Goal: Task Accomplishment & Management: Use online tool/utility

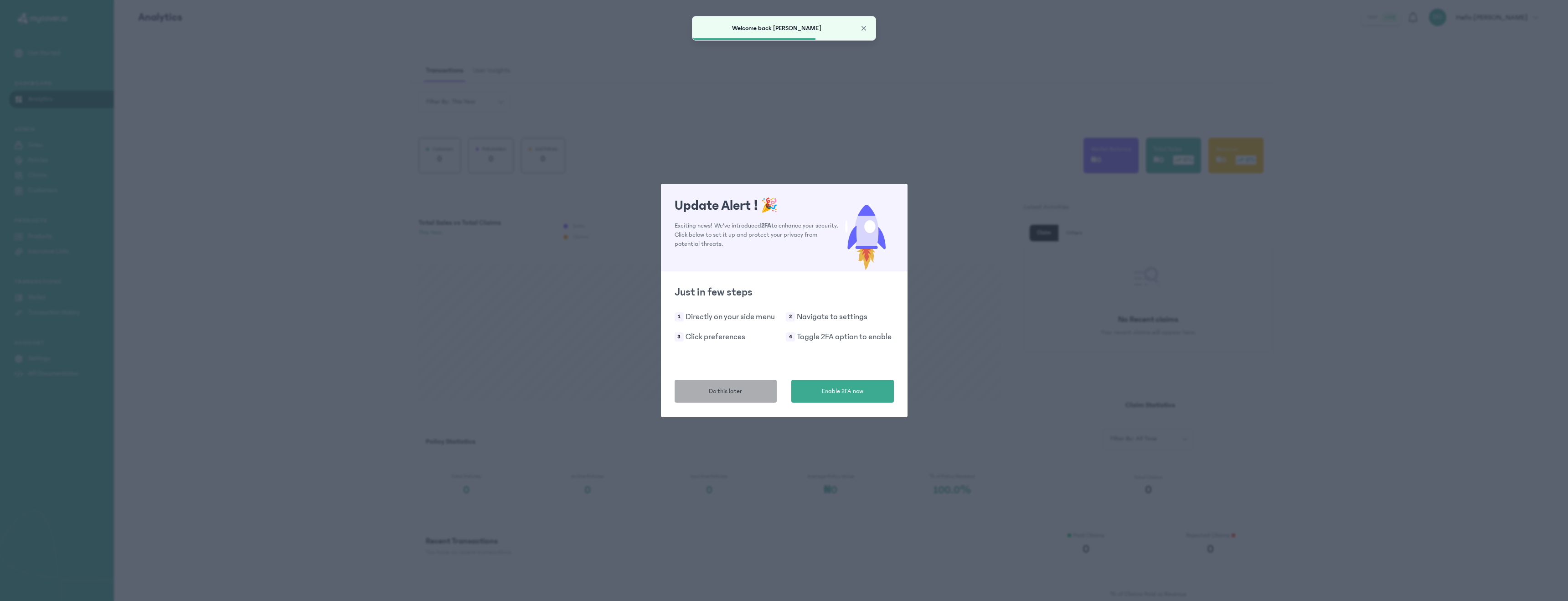
click at [734, 394] on span "Do this later" at bounding box center [725, 392] width 33 height 10
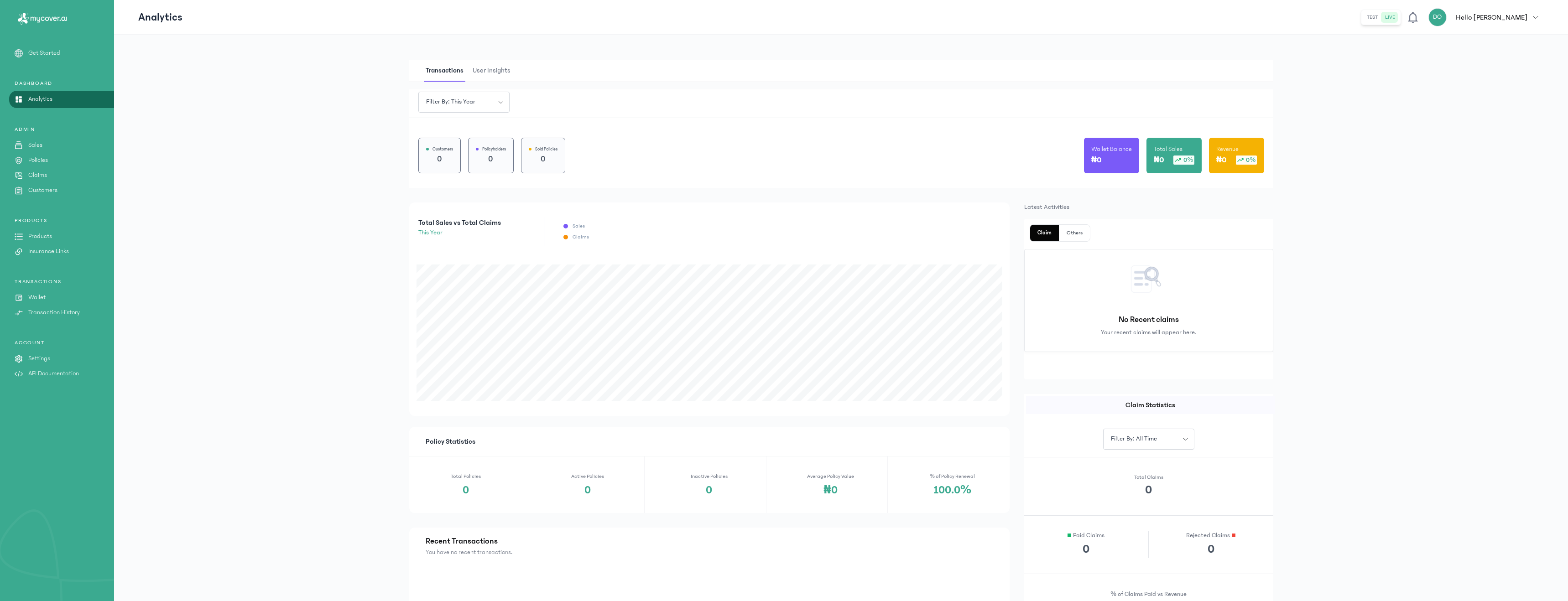
click at [58, 236] on link "Products" at bounding box center [57, 236] width 114 height 10
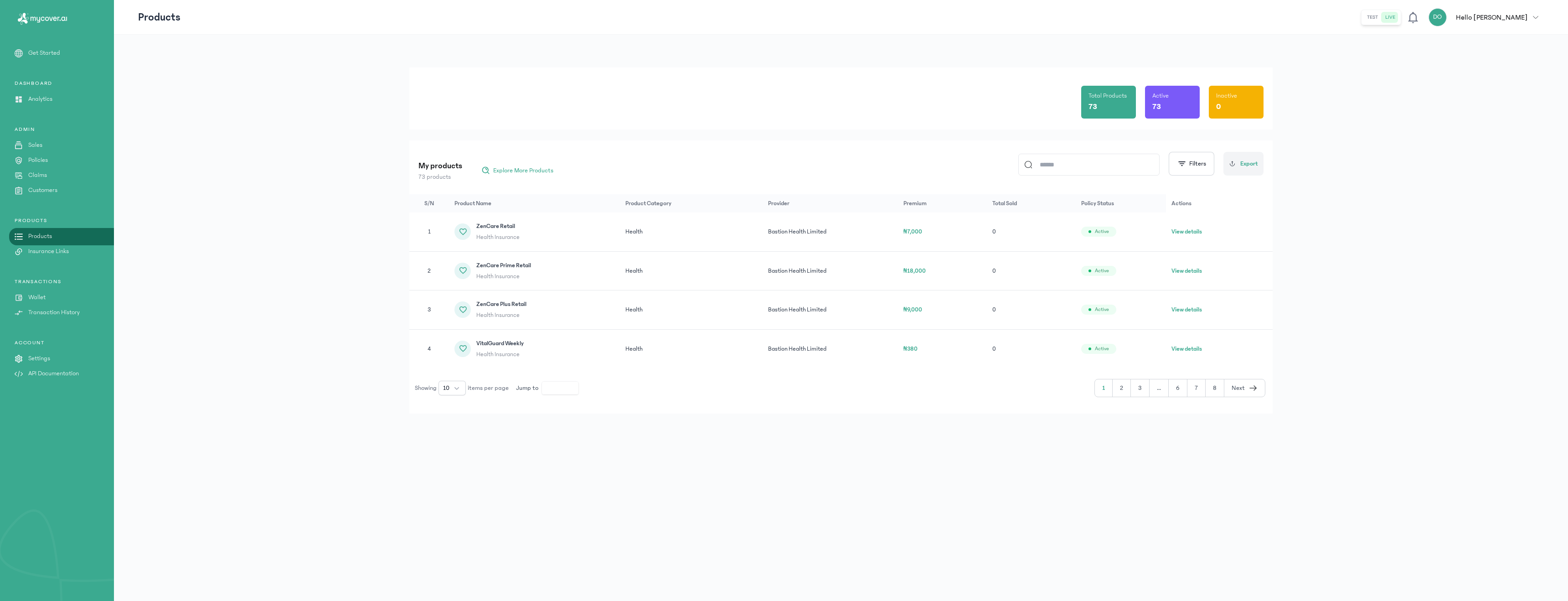
click at [35, 166] on div "ADMIN Sales Policies Claims Customers" at bounding box center [57, 161] width 114 height 69
click at [35, 169] on div "ADMIN Sales Policies Claims Customers" at bounding box center [57, 161] width 114 height 69
click at [41, 172] on p "Claims" at bounding box center [37, 175] width 19 height 10
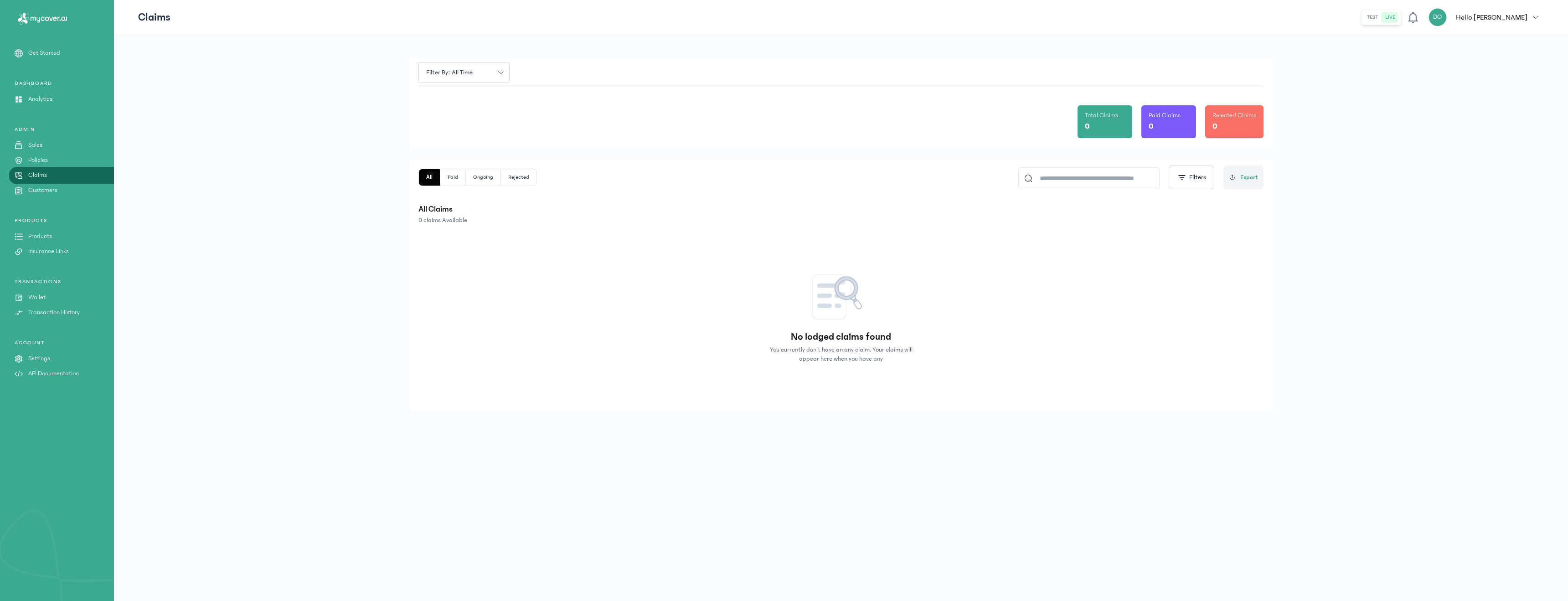
click at [25, 161] on link "Policies" at bounding box center [57, 160] width 114 height 10
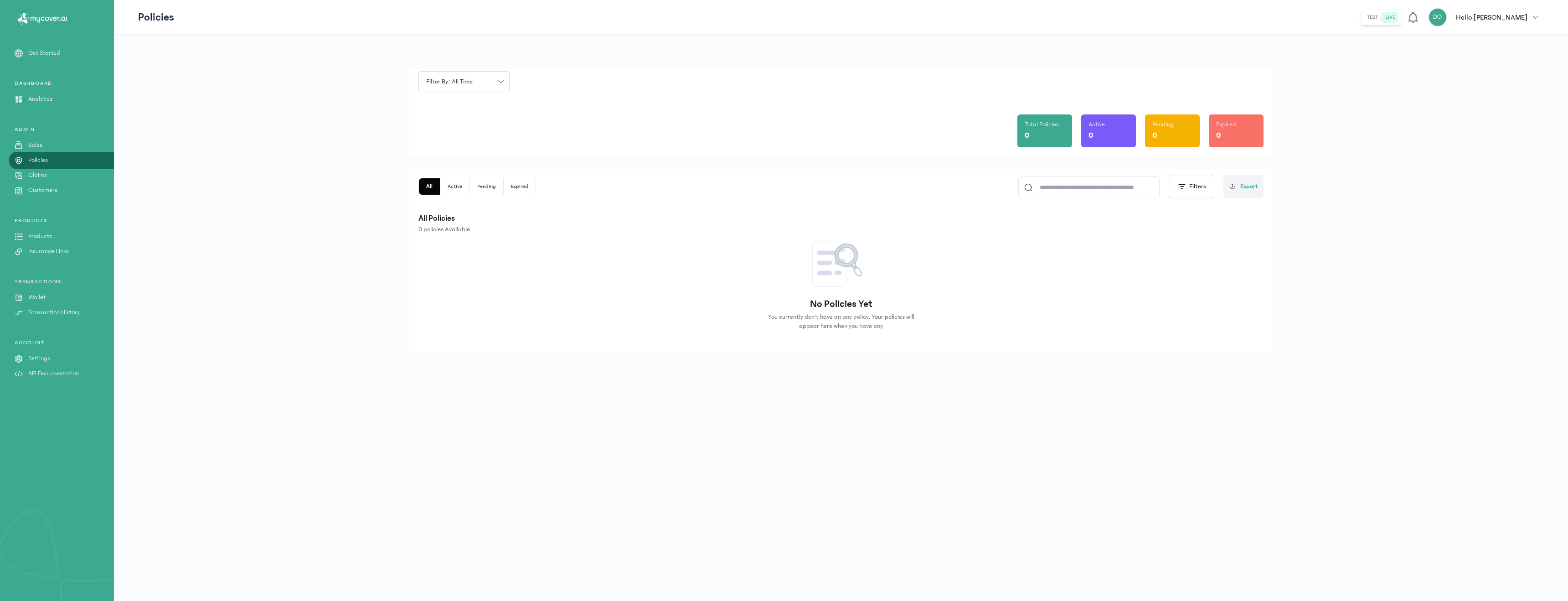
click at [27, 147] on link "Sales" at bounding box center [57, 146] width 114 height 10
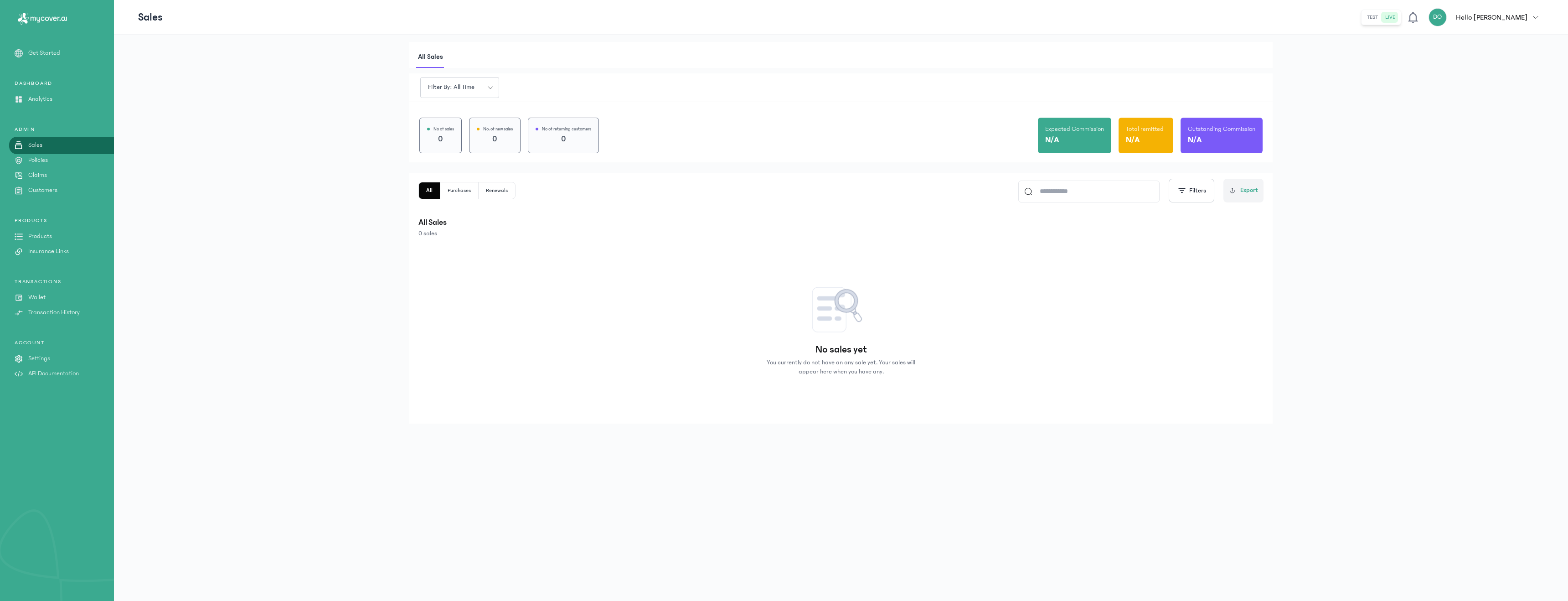
click at [41, 168] on div "ADMIN Sales Policies Claims Customers" at bounding box center [57, 161] width 114 height 69
click at [35, 164] on p "Policies" at bounding box center [38, 160] width 19 height 10
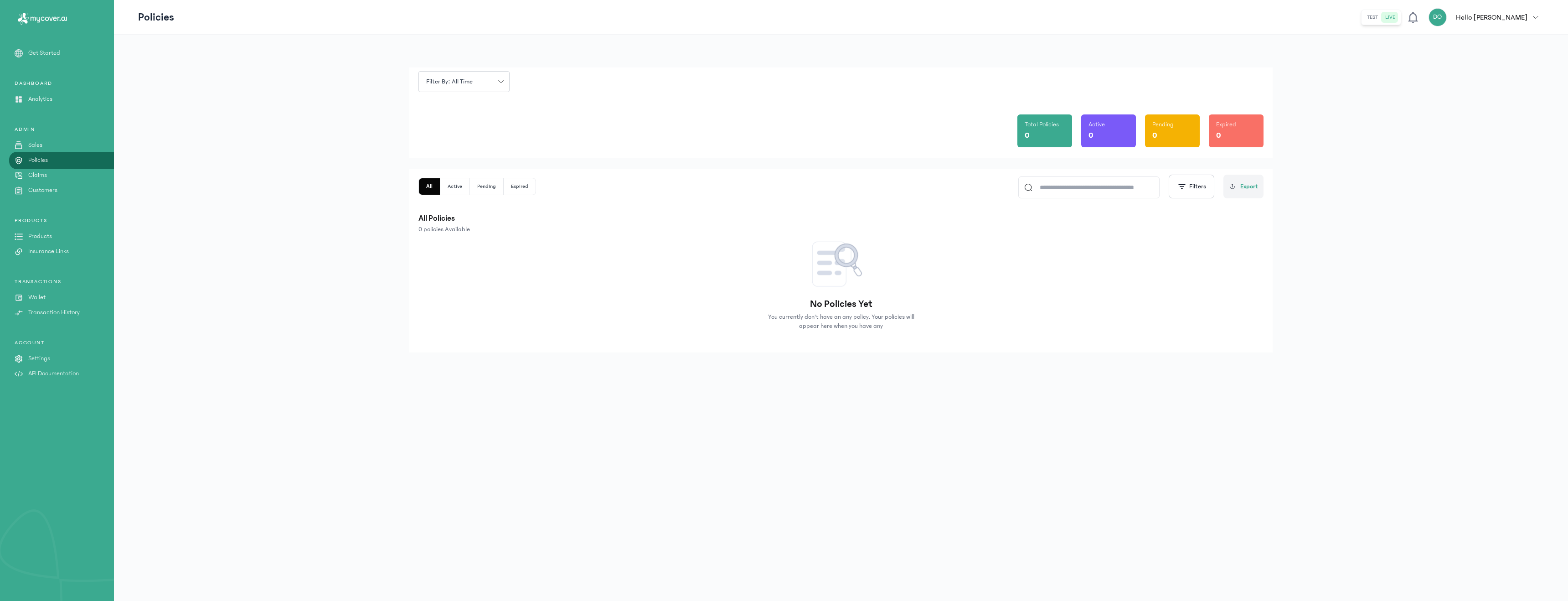
click at [40, 178] on p "Claims" at bounding box center [37, 175] width 19 height 10
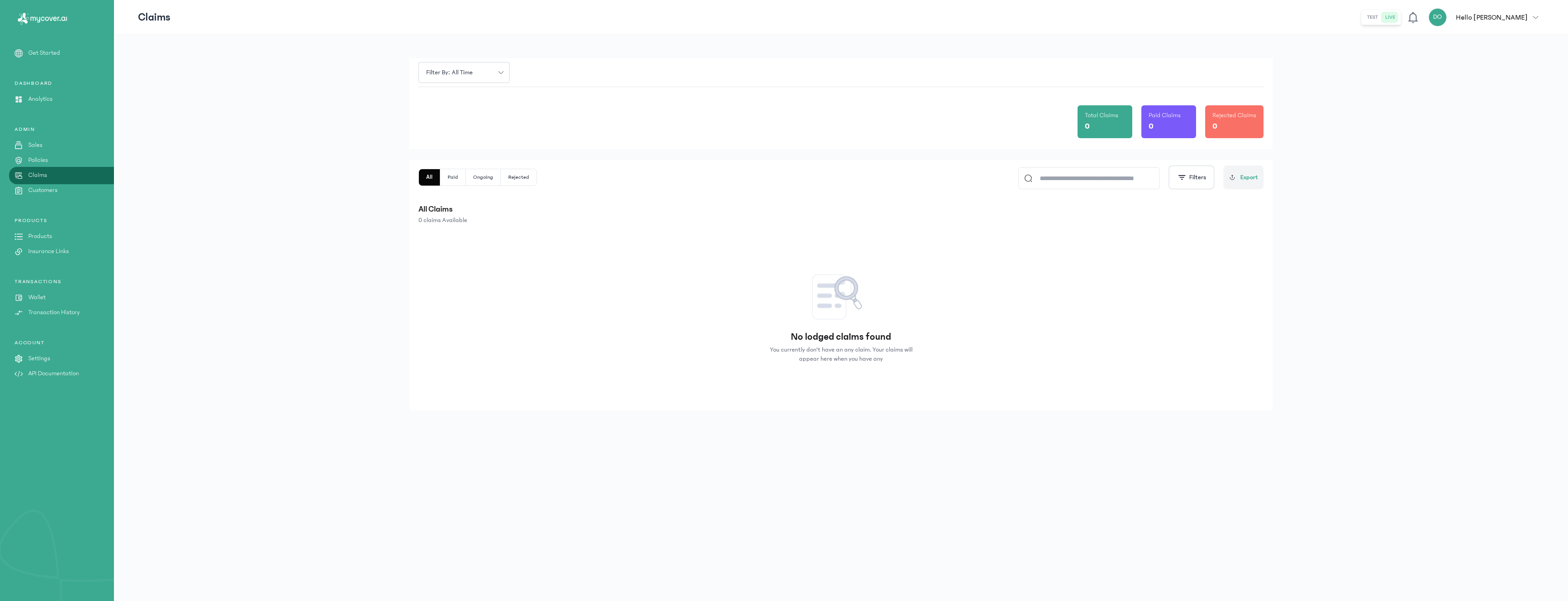
click at [44, 188] on p "Customers" at bounding box center [43, 191] width 29 height 10
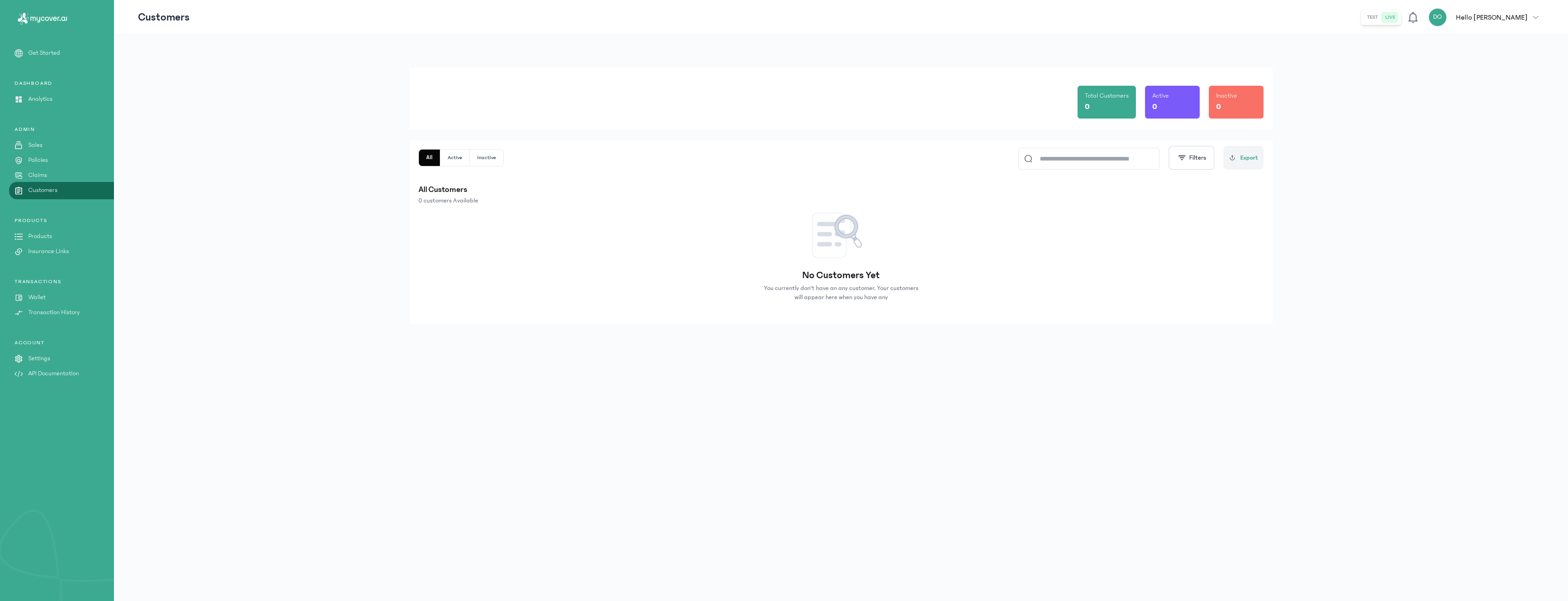
click at [52, 174] on link "Claims" at bounding box center [57, 175] width 114 height 10
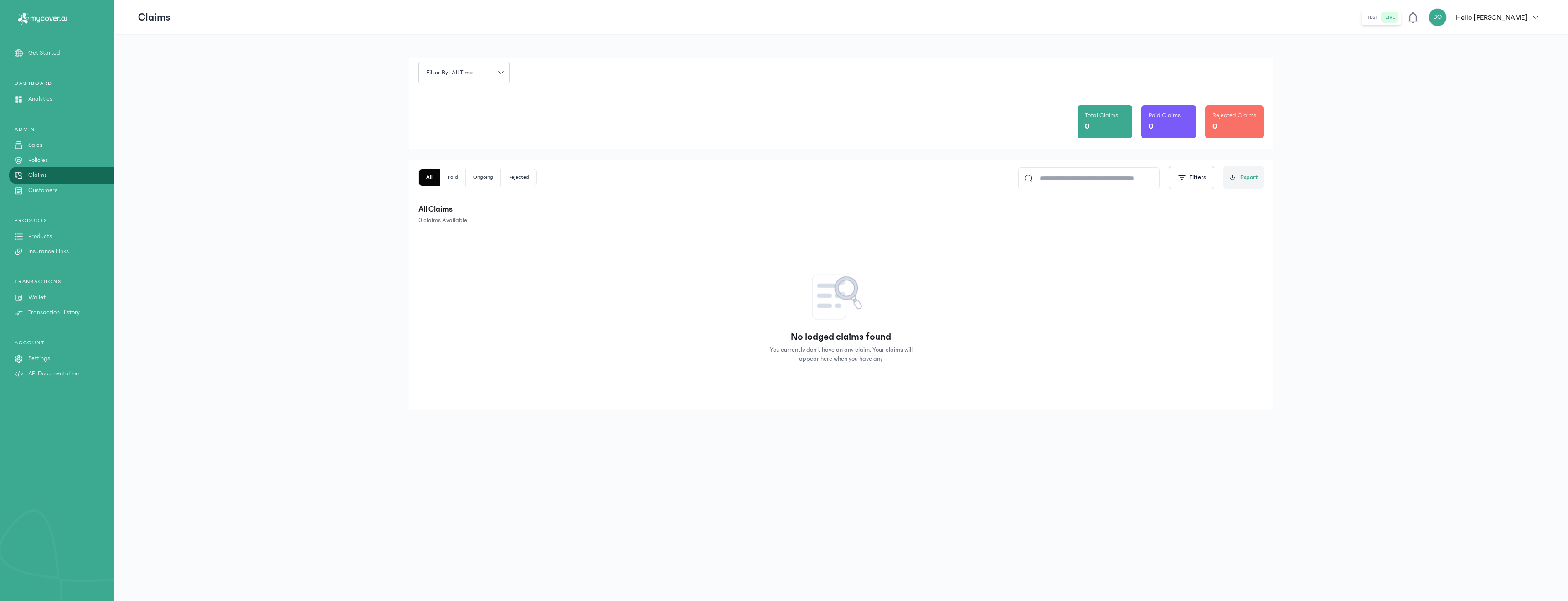
click at [46, 241] on div "PRODUCTS Products Insurance Links" at bounding box center [57, 236] width 114 height 39
click at [54, 248] on p "Insurance Links" at bounding box center [48, 251] width 41 height 10
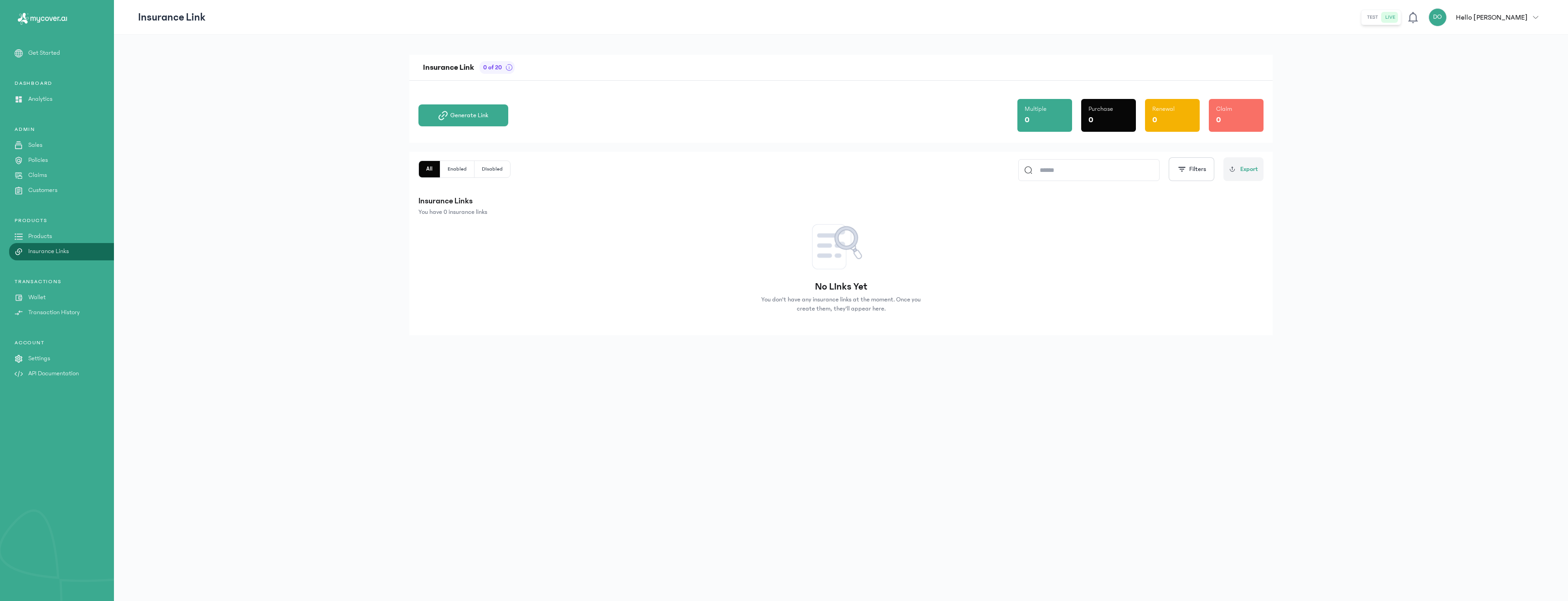
click at [43, 302] on div "TRANSACTIONS Wallet Transaction History" at bounding box center [57, 298] width 114 height 39
click at [32, 297] on p "Wallet" at bounding box center [37, 298] width 17 height 10
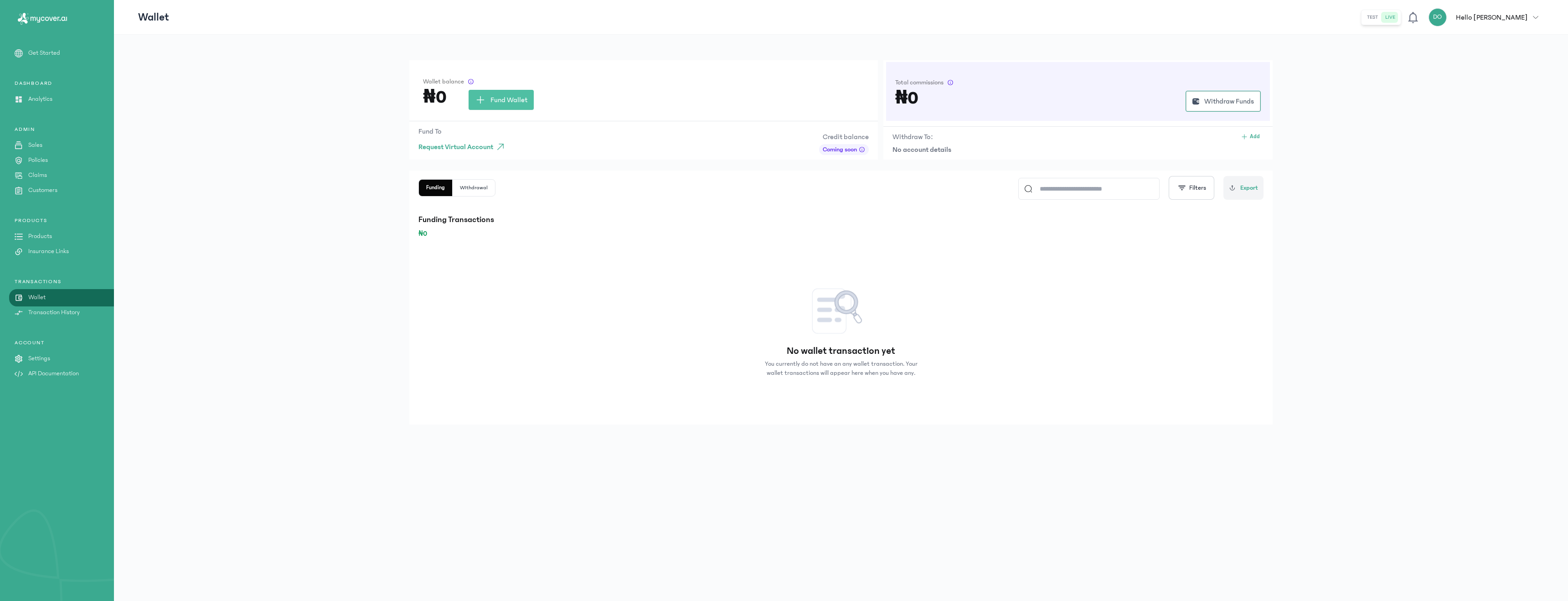
click at [39, 364] on div "ACCOUNT Settings API Documentation" at bounding box center [57, 359] width 114 height 39
click at [48, 359] on p "Settings" at bounding box center [39, 359] width 22 height 10
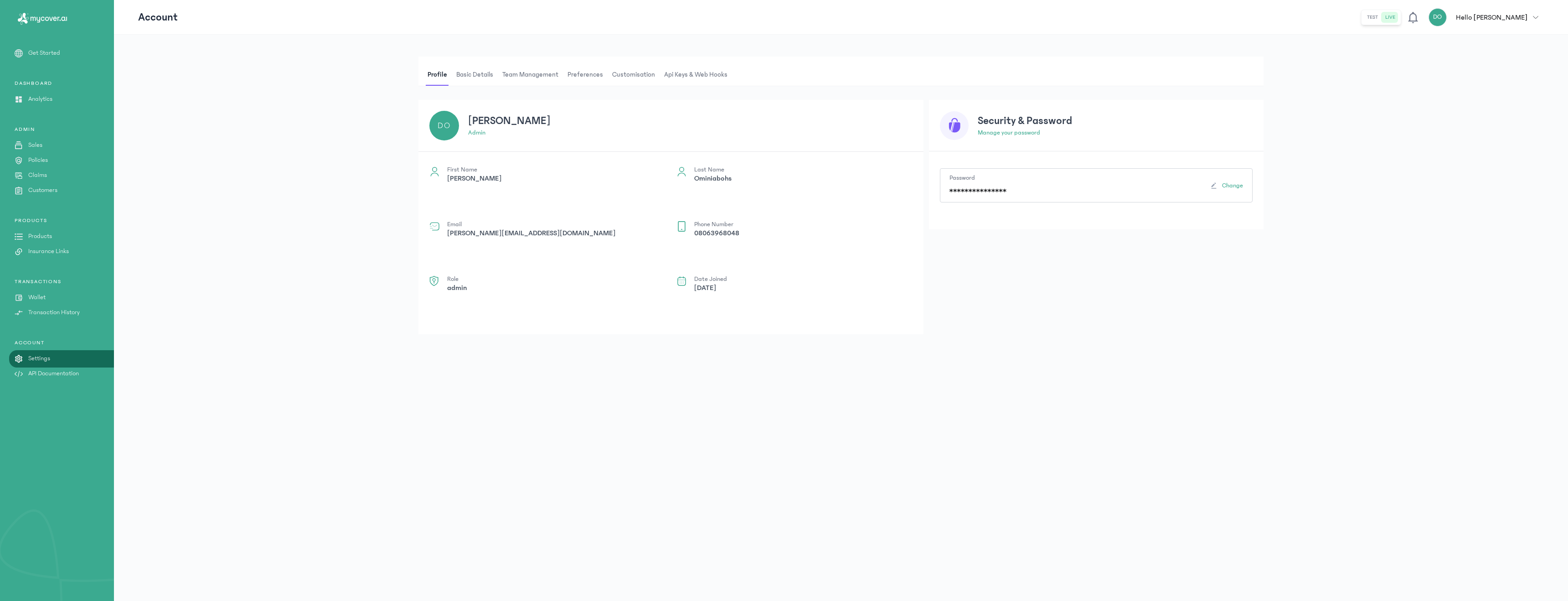
click at [35, 295] on p "Wallet" at bounding box center [37, 298] width 17 height 10
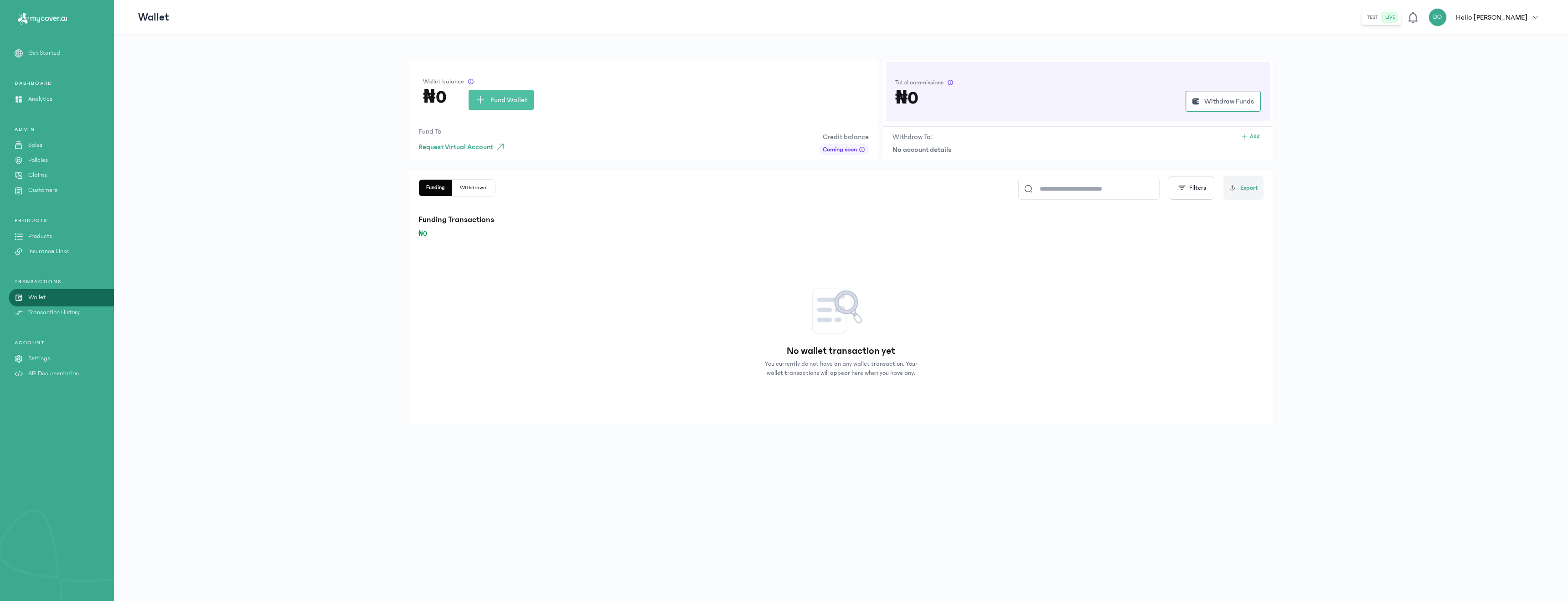
click at [34, 249] on p "Insurance Links" at bounding box center [48, 251] width 41 height 10
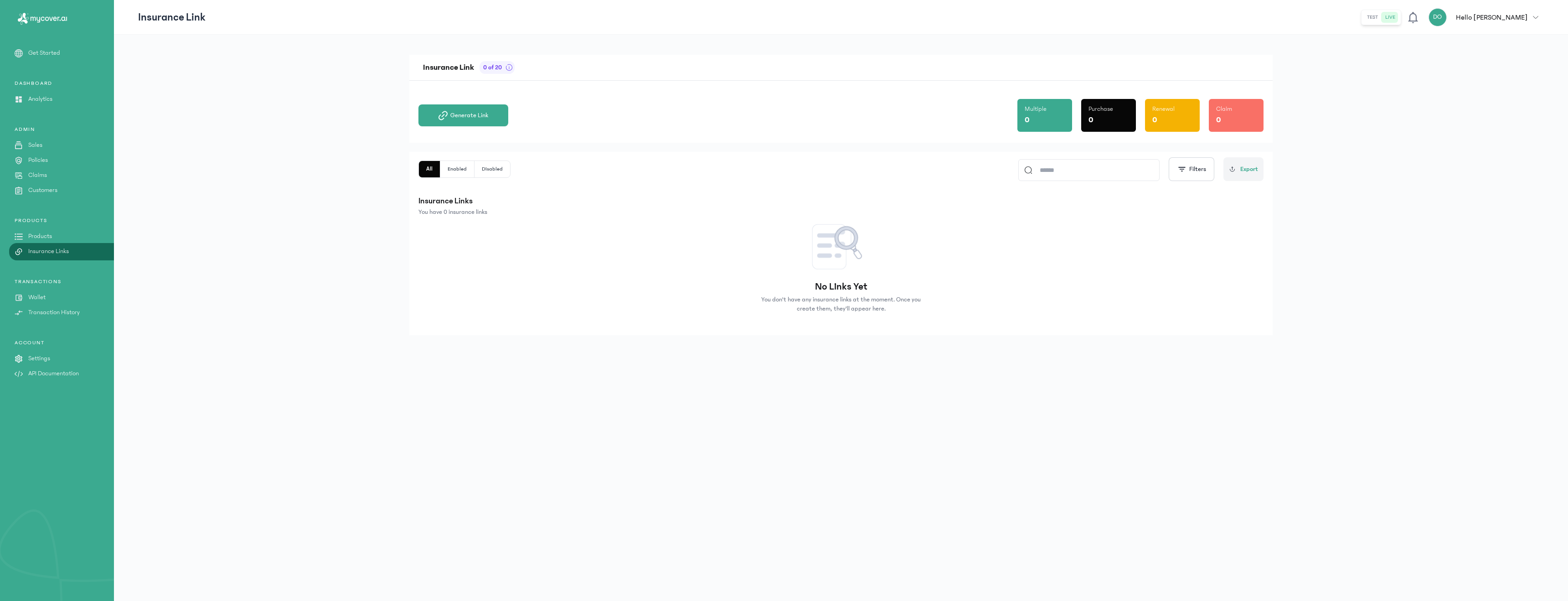
click at [26, 294] on link "Wallet" at bounding box center [57, 298] width 114 height 10
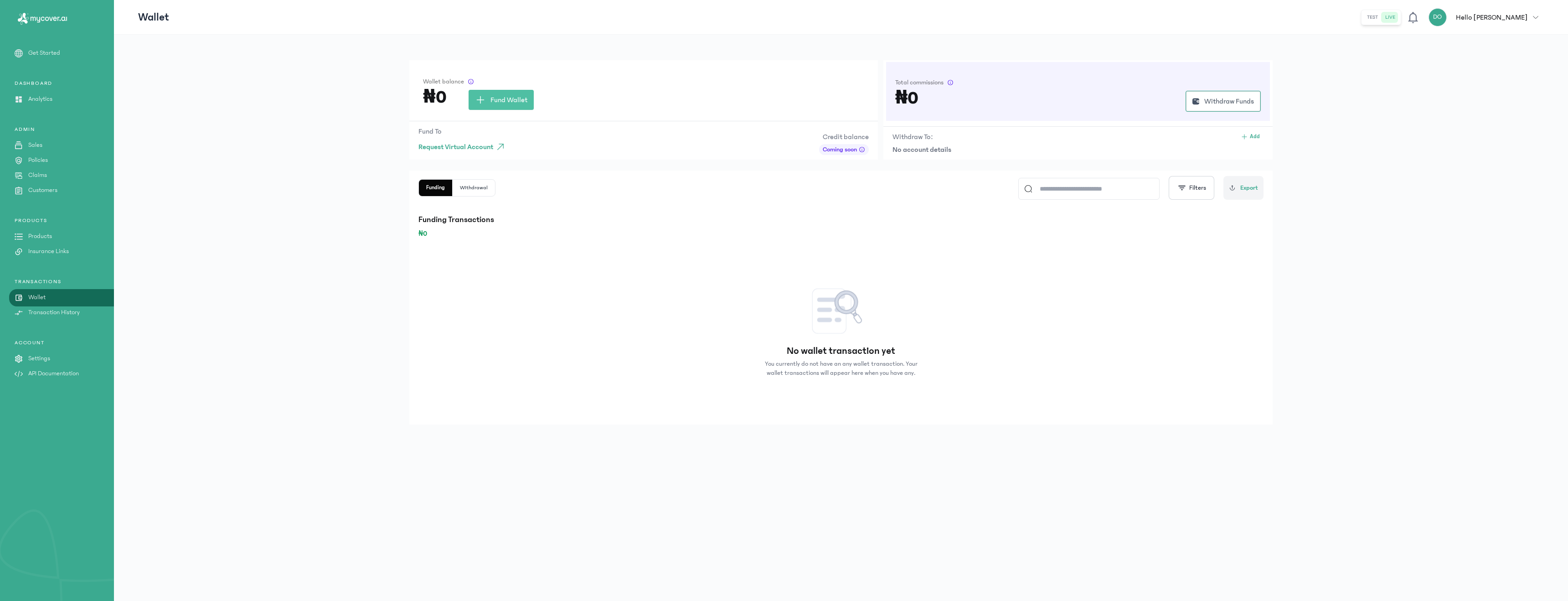
click at [41, 249] on p "Insurance Links" at bounding box center [48, 251] width 41 height 10
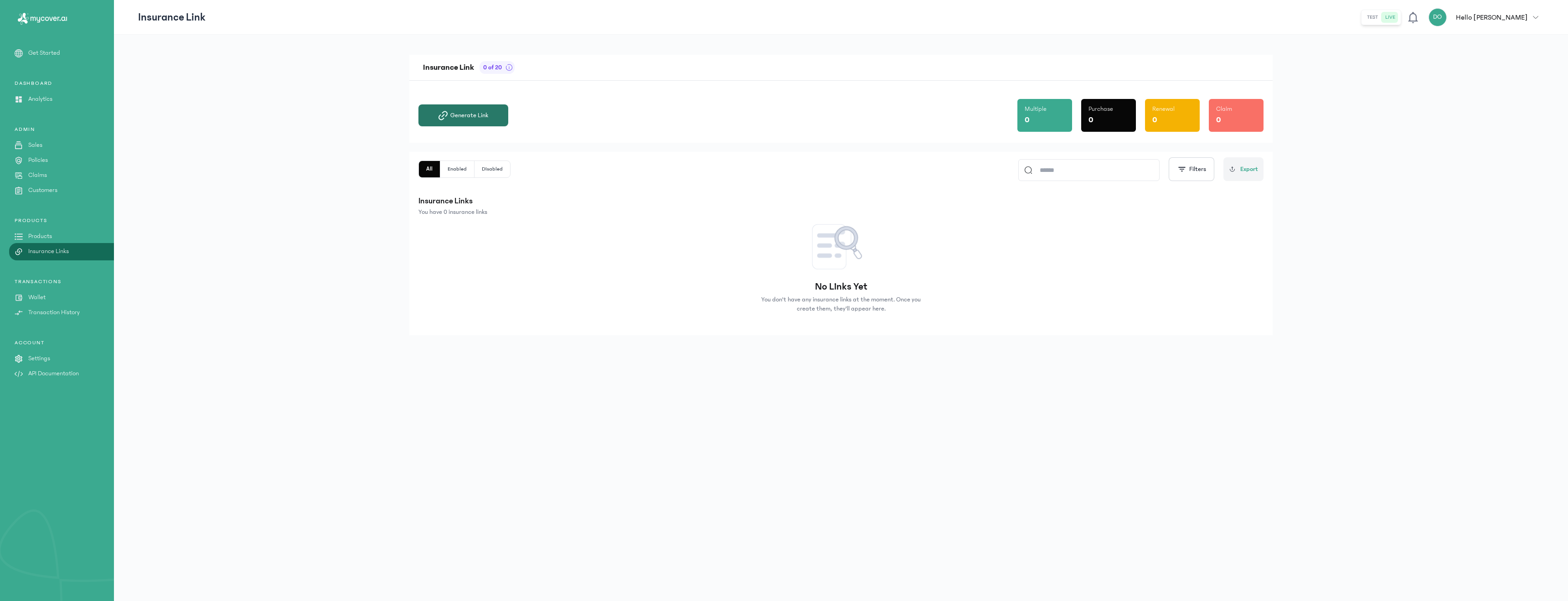
click at [462, 121] on button "Generate Link" at bounding box center [463, 115] width 90 height 22
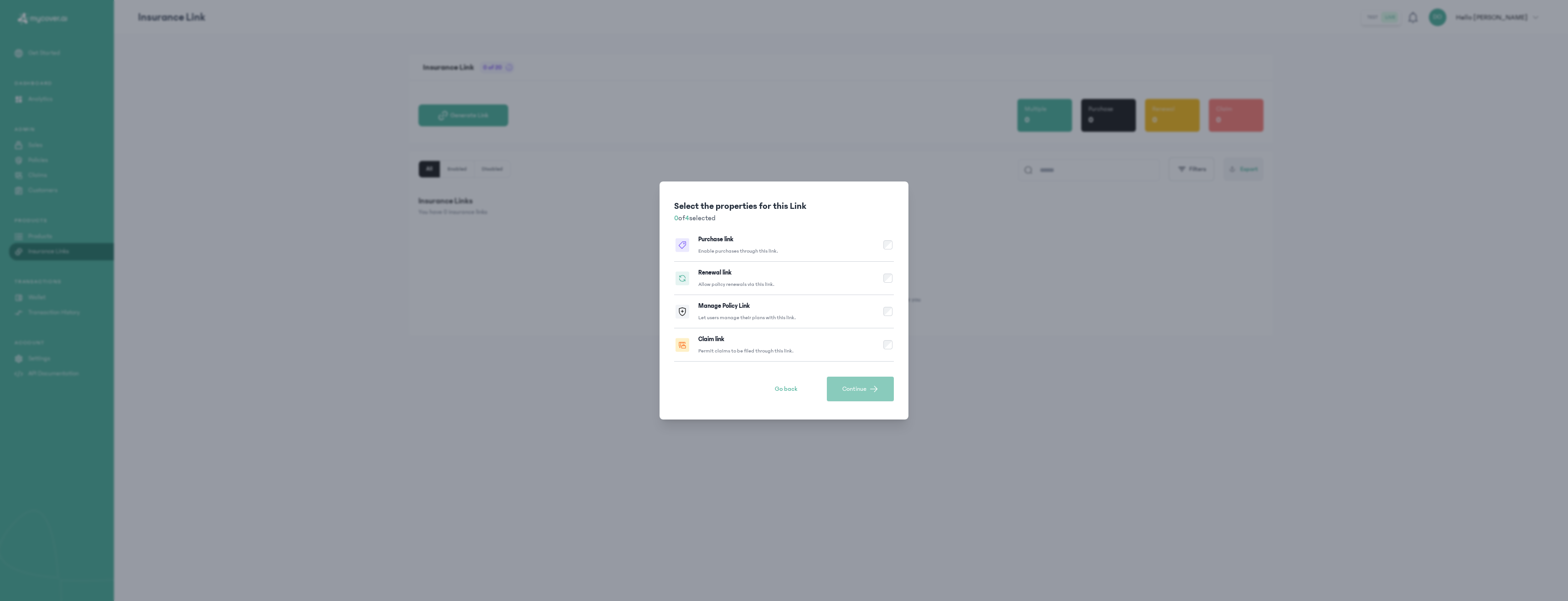
click at [874, 248] on button "Purchase link Enable purchases through this link." at bounding box center [784, 245] width 220 height 33
click at [850, 397] on button "Continue" at bounding box center [860, 389] width 67 height 24
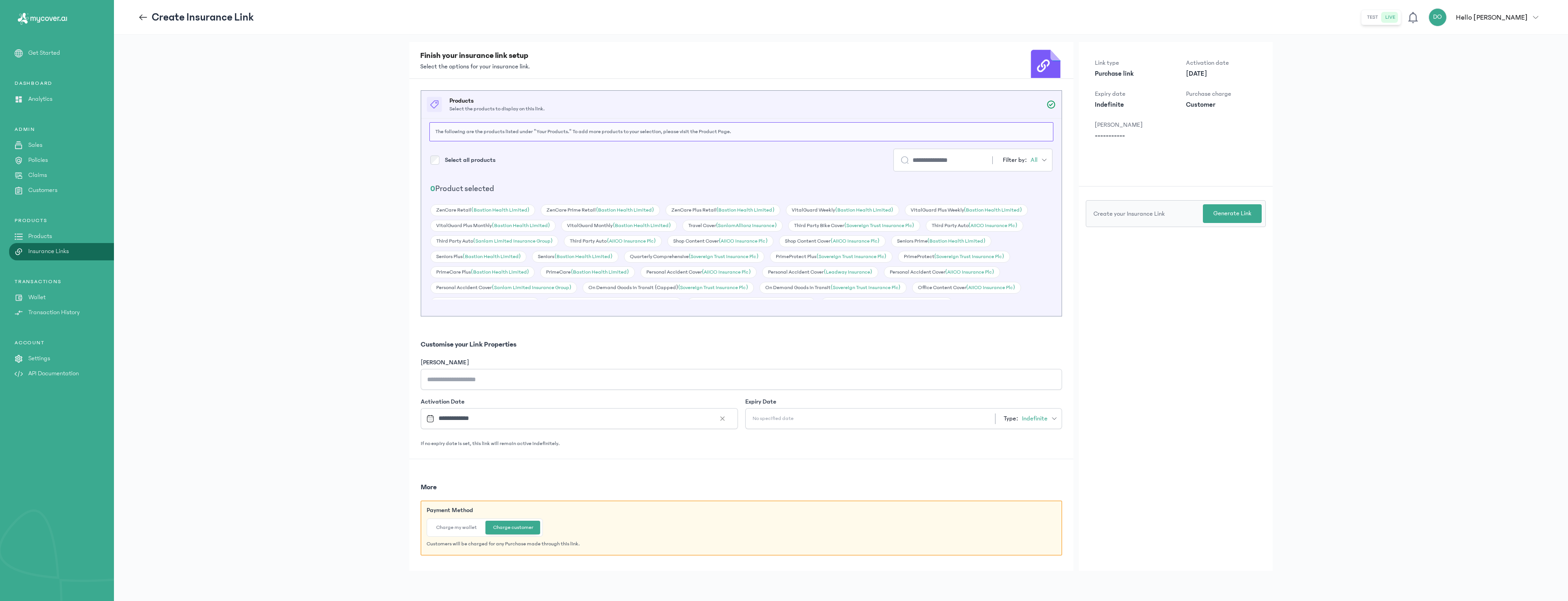
click at [1020, 161] on div "Filter by: All" at bounding box center [1024, 160] width 44 height 9
click at [1012, 238] on button "Health" at bounding box center [1009, 231] width 88 height 16
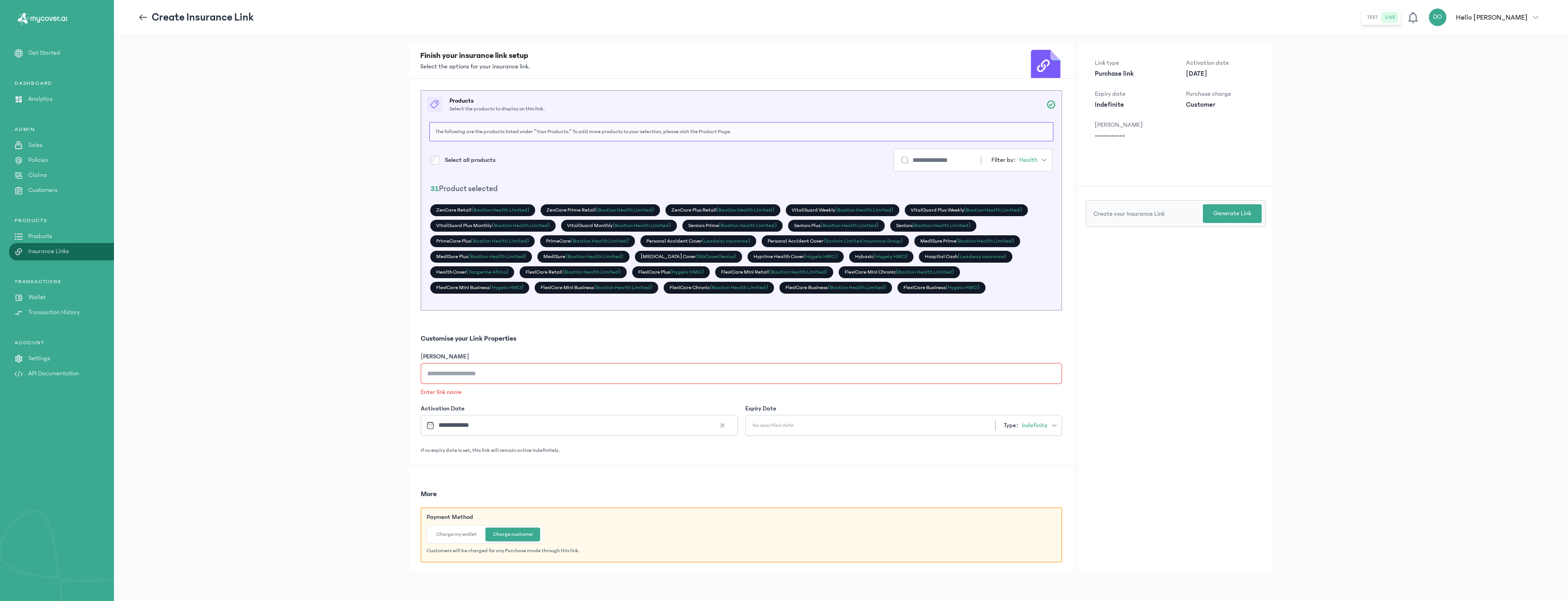
scroll to position [4, 0]
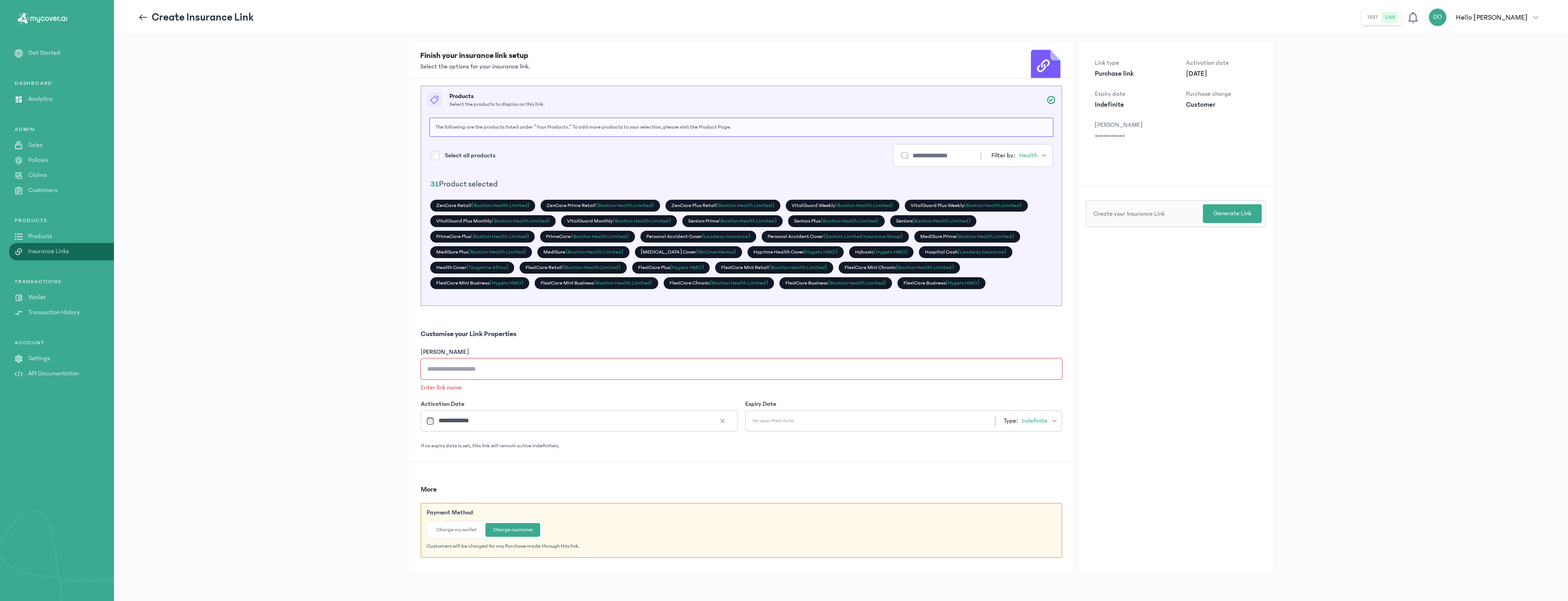
click at [475, 372] on input "[PERSON_NAME]" at bounding box center [741, 369] width 642 height 21
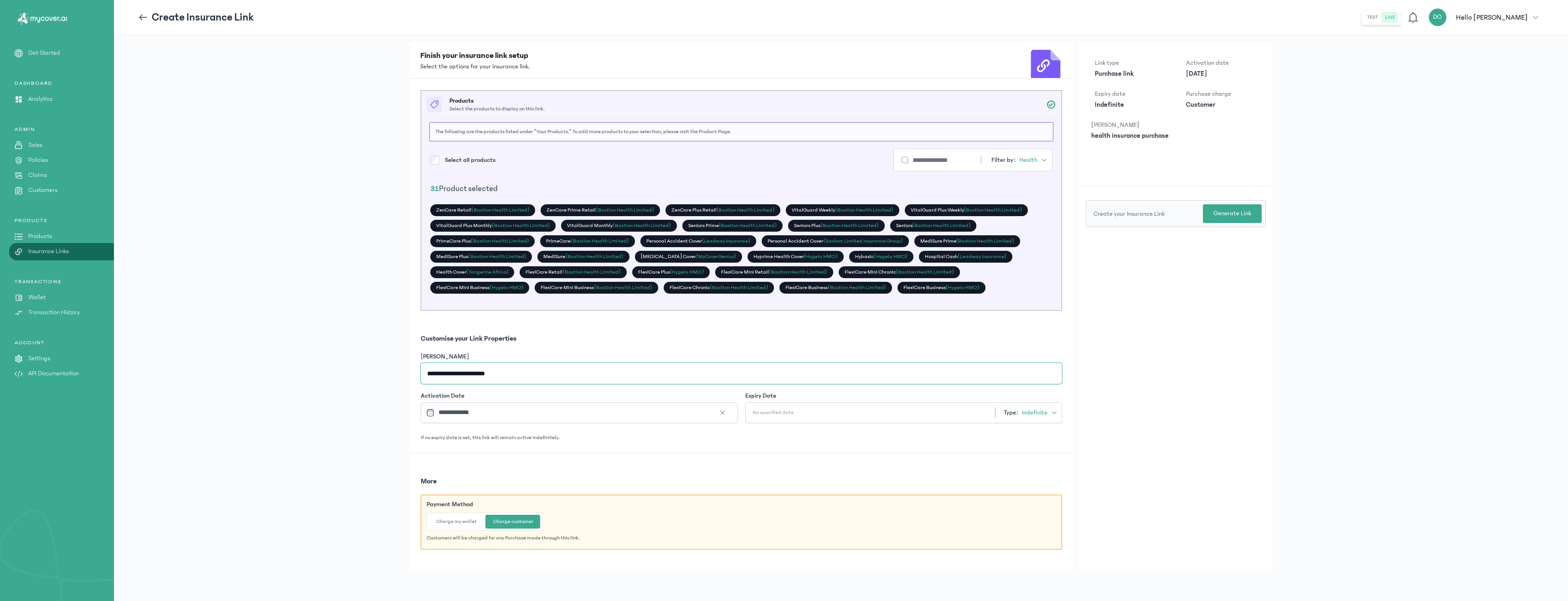
type input "**********"
click at [464, 518] on button "Charge my wallet" at bounding box center [457, 521] width 55 height 13
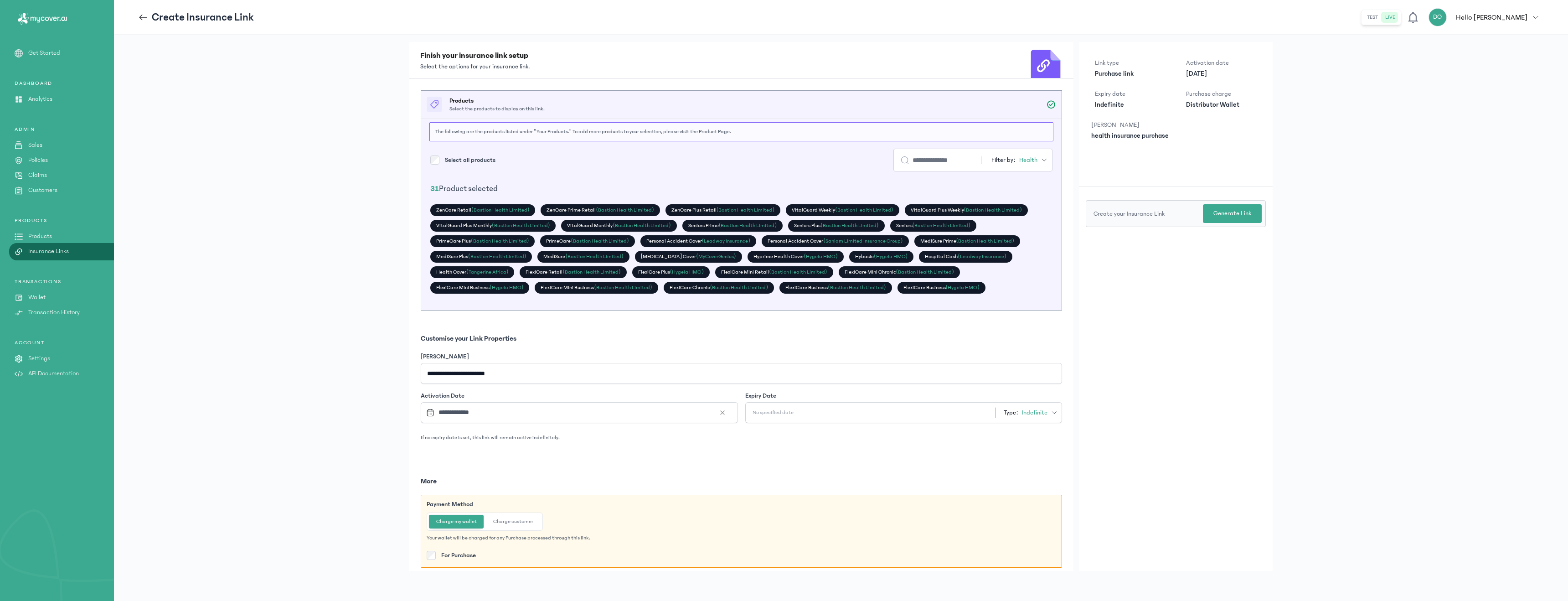
scroll to position [10, 0]
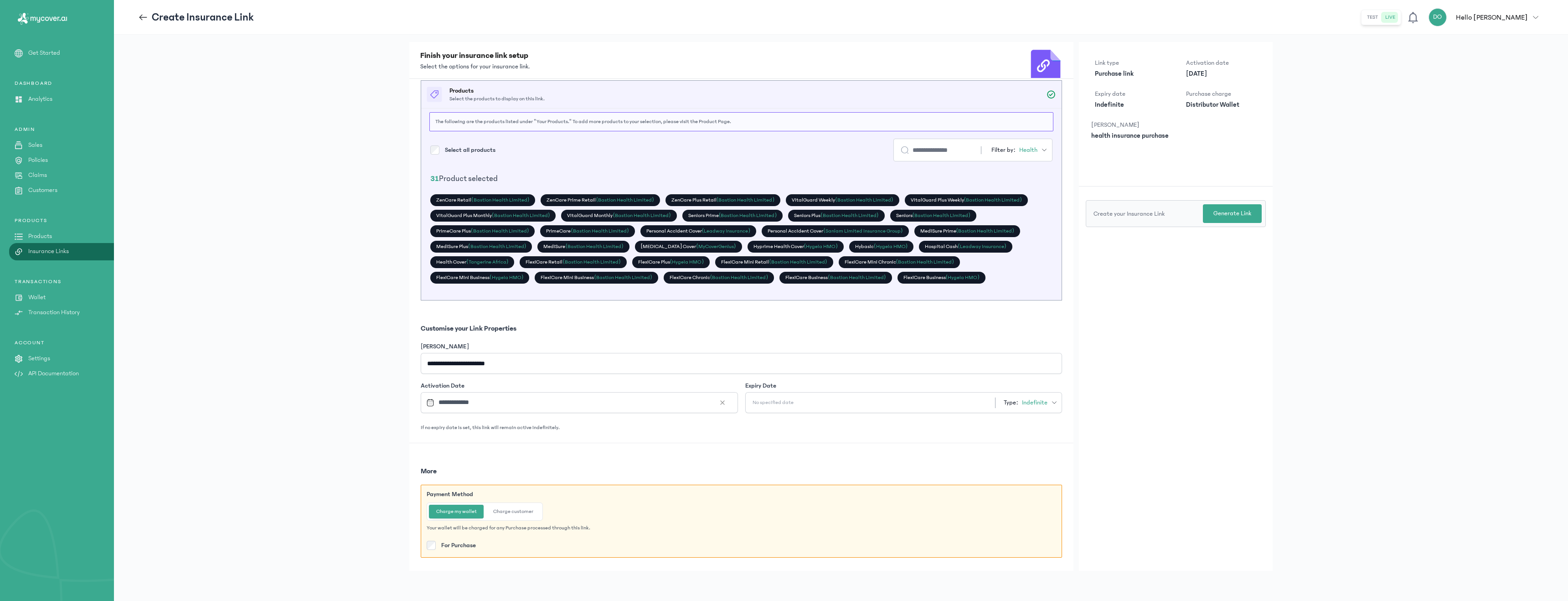
click at [854, 402] on div "No specified date Type: Indefinite" at bounding box center [903, 402] width 317 height 21
click at [956, 402] on div "No specified date Type: Indefinite" at bounding box center [903, 402] width 317 height 21
click at [1006, 404] on div "Type: Indefinite" at bounding box center [1026, 402] width 63 height 11
click at [981, 452] on span "Custom" at bounding box center [987, 450] width 21 height 9
click at [914, 391] on div "Expiry Date Type: Custom" at bounding box center [903, 397] width 317 height 32
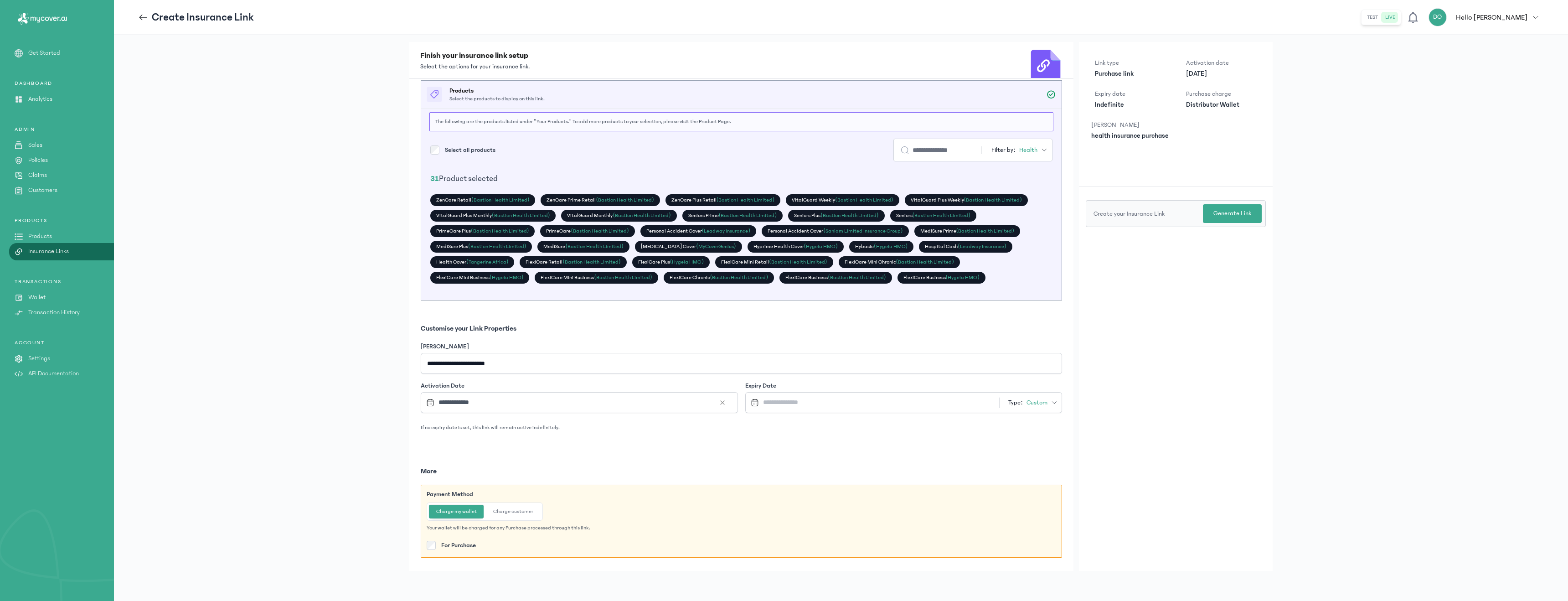
click at [905, 402] on input "Datepicker input" at bounding box center [864, 402] width 235 height 19
click at [845, 477] on div "2025" at bounding box center [843, 479] width 37 height 20
click at [844, 488] on div "Sep" at bounding box center [843, 489] width 37 height 20
click at [785, 499] on div "17" at bounding box center [788, 499] width 16 height 16
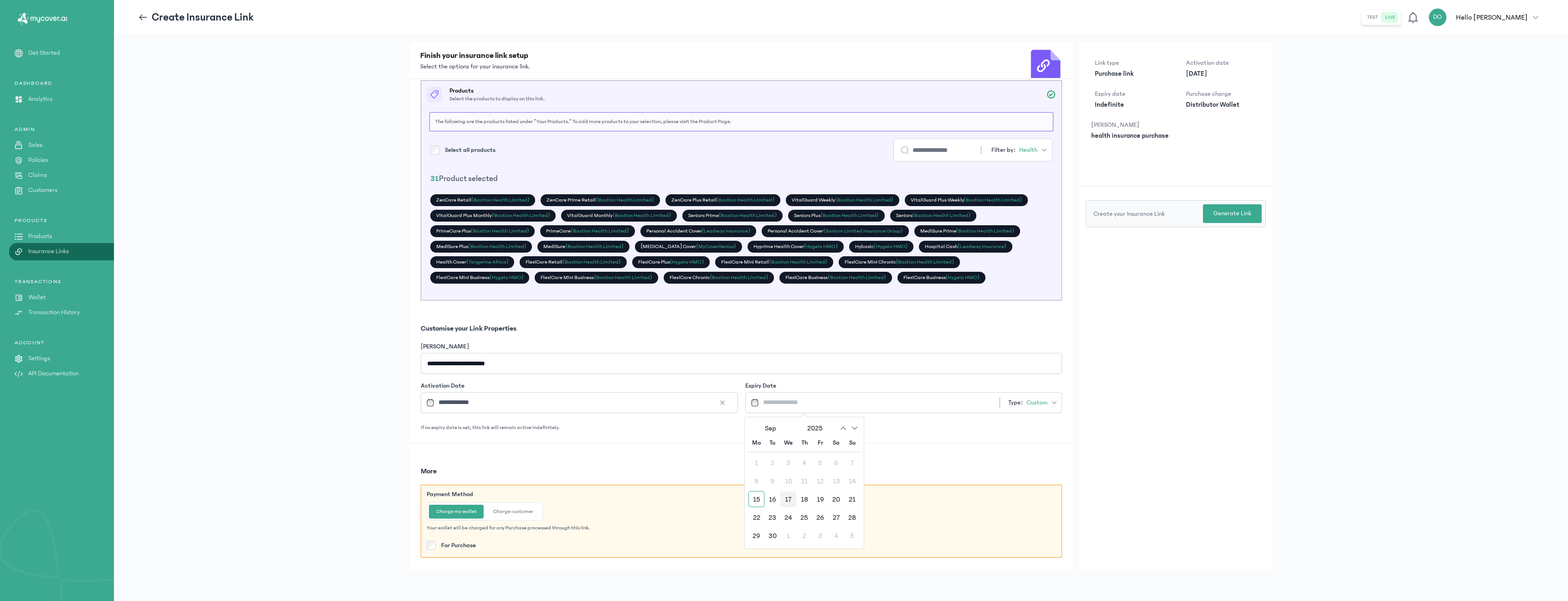
type input "**********"
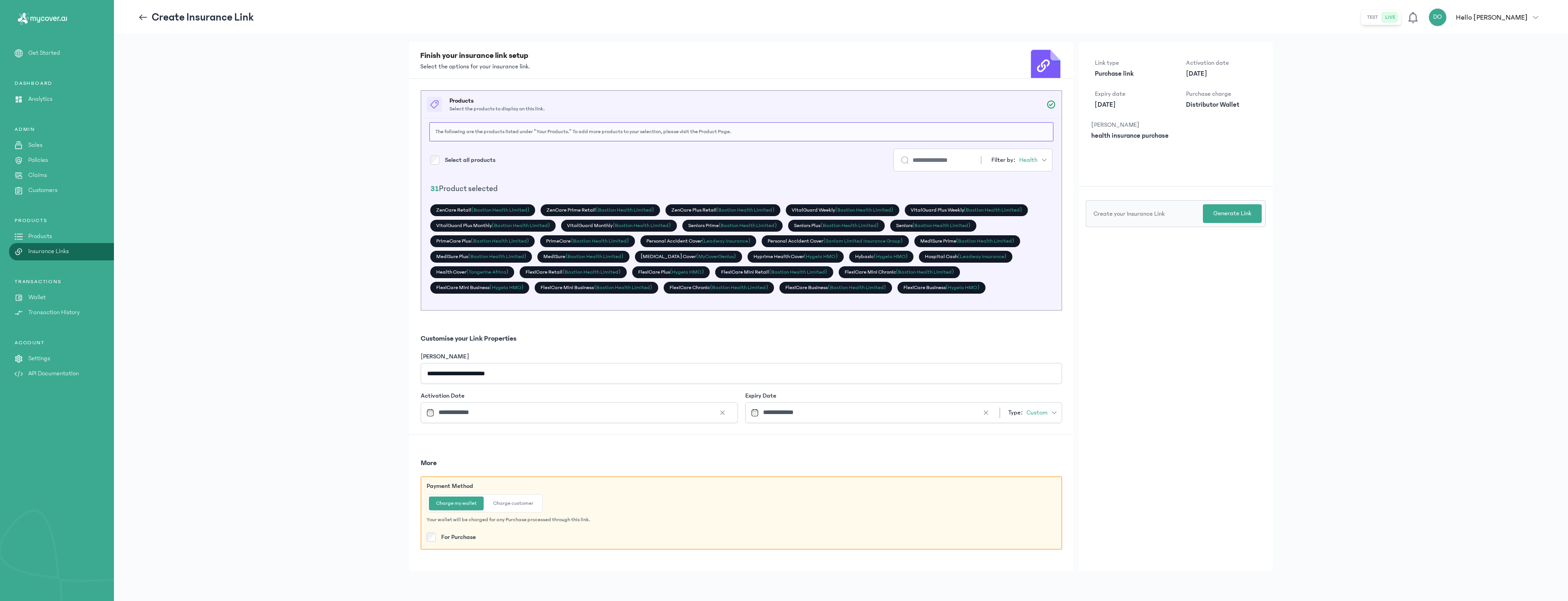
click at [893, 436] on div "More Payment Method Charge my wallet Charge customer Your wallet will be charge…" at bounding box center [741, 497] width 664 height 126
click at [1216, 216] on p "Generate Link" at bounding box center [1232, 214] width 38 height 10
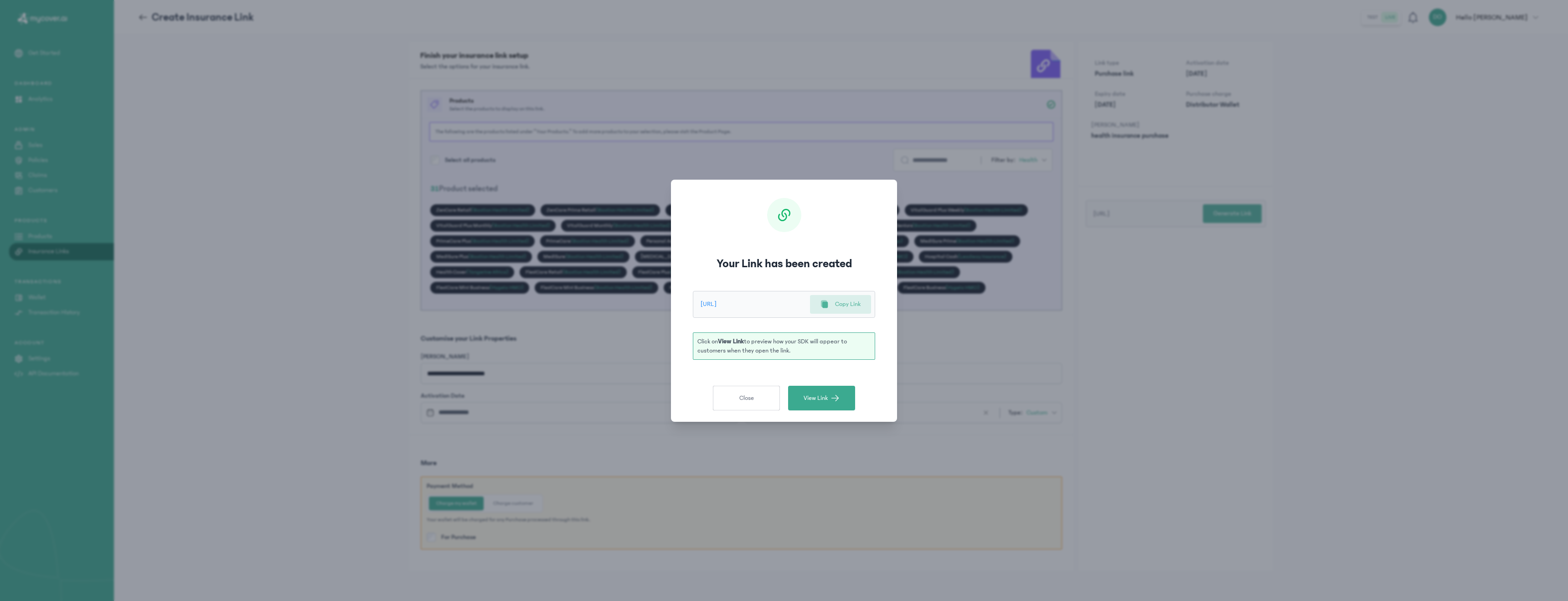
click at [828, 309] on button "Copy Link" at bounding box center [841, 304] width 61 height 19
click at [740, 395] on span "Close" at bounding box center [747, 398] width 15 height 9
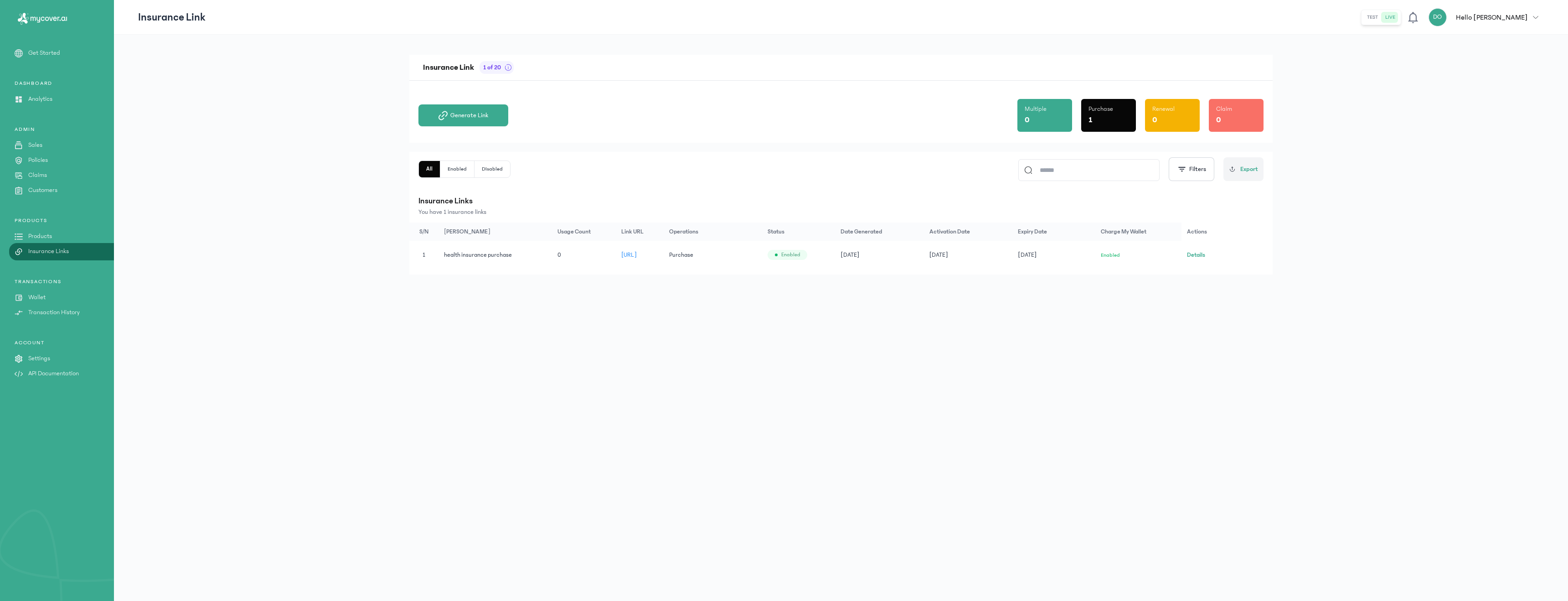
click at [40, 233] on p "Products" at bounding box center [40, 236] width 24 height 10
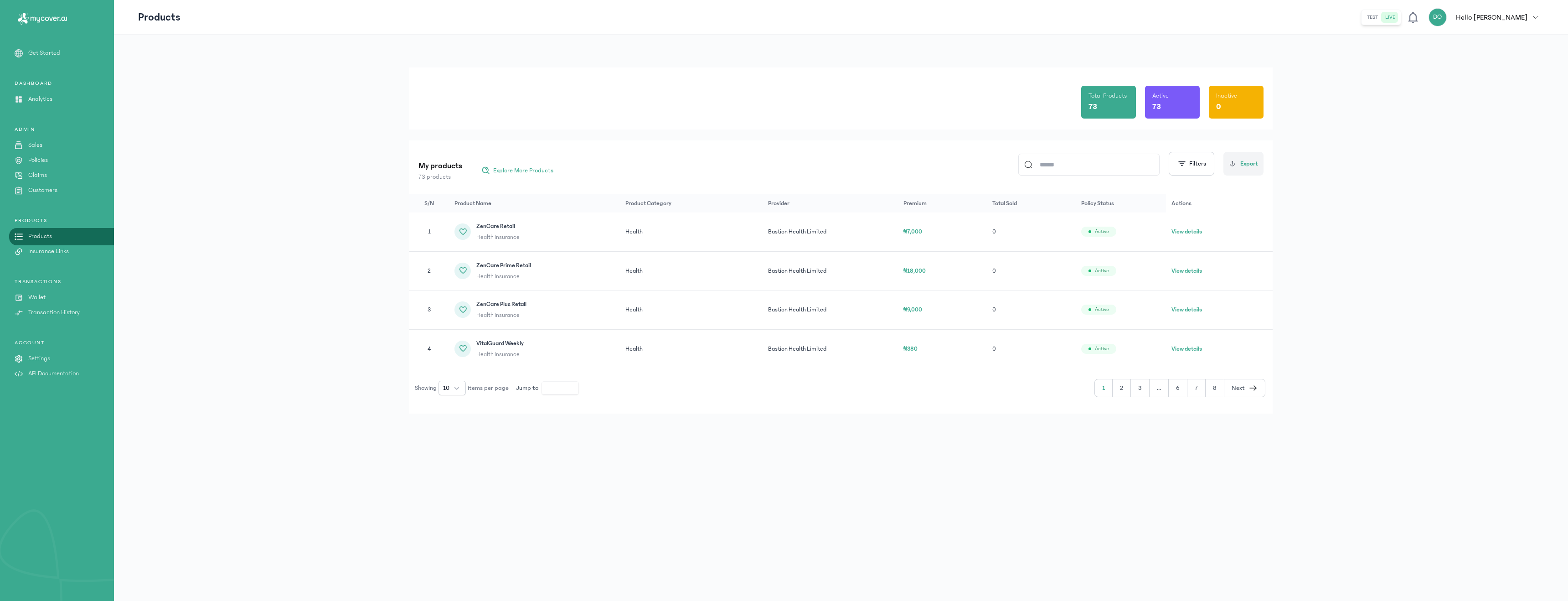
click at [478, 224] on span "ZenCare Retail" at bounding box center [498, 226] width 43 height 9
click at [1115, 391] on button "2" at bounding box center [1122, 388] width 18 height 17
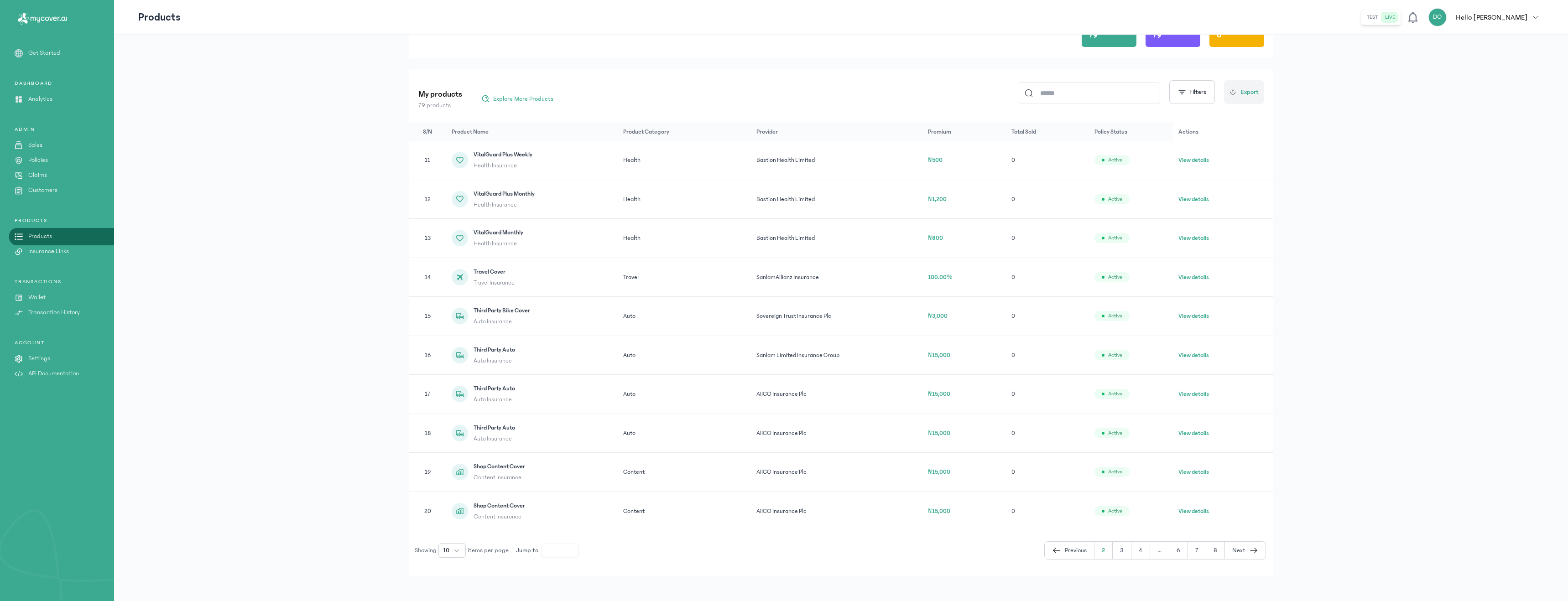
scroll to position [76, 0]
click at [1125, 544] on button "3" at bounding box center [1121, 546] width 19 height 17
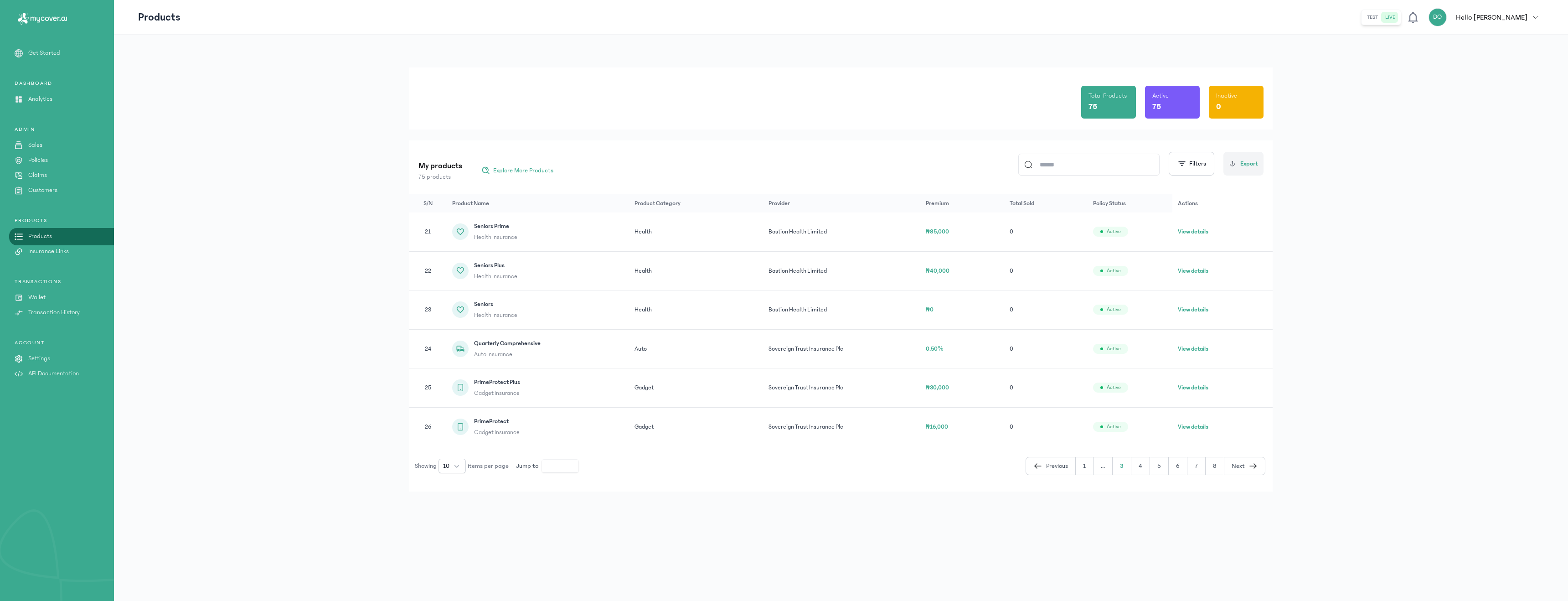
click at [1138, 468] on button "4" at bounding box center [1141, 466] width 19 height 17
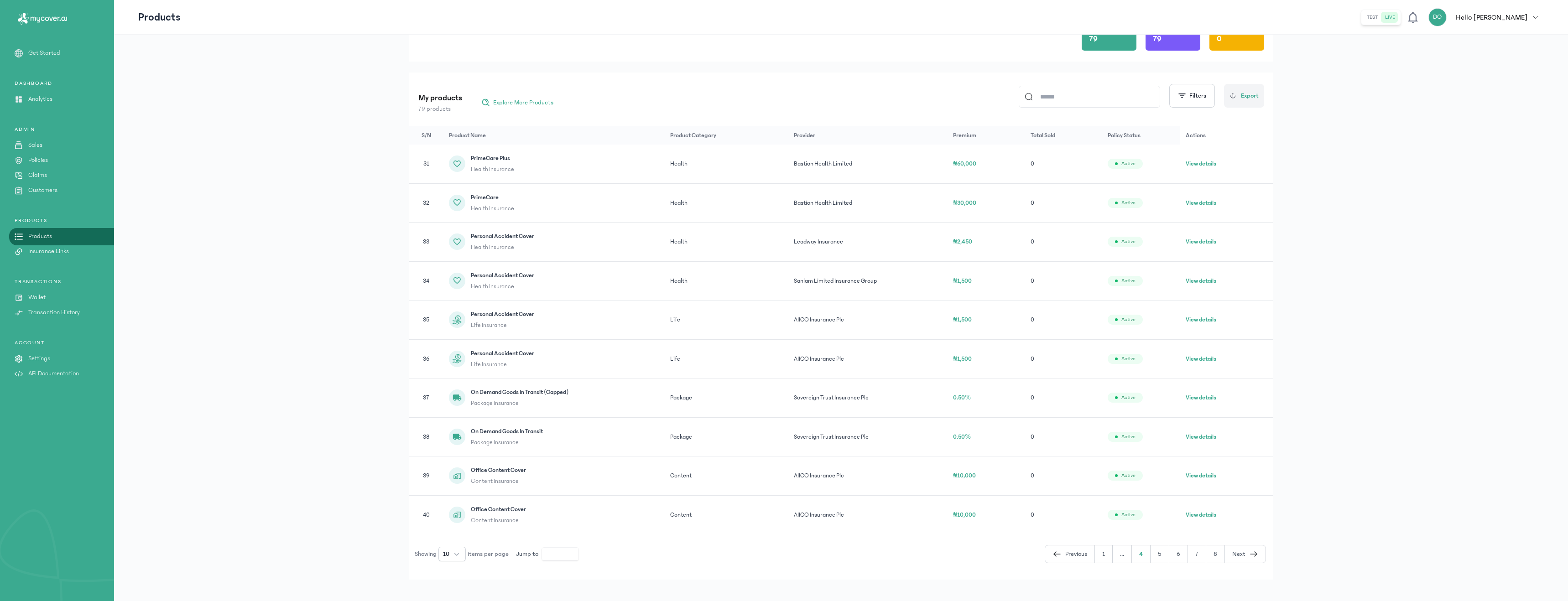
scroll to position [76, 0]
click at [1164, 549] on button "5" at bounding box center [1160, 546] width 19 height 17
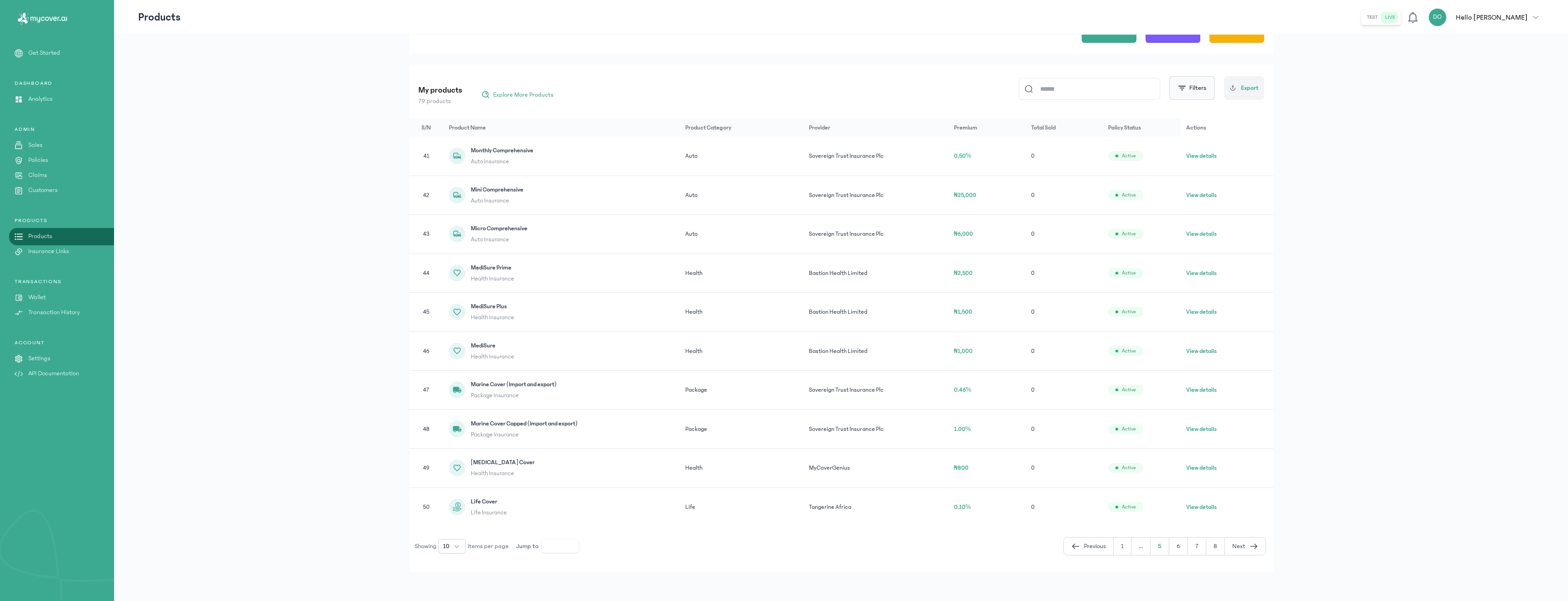
click at [1192, 90] on button "Filters" at bounding box center [1192, 88] width 46 height 24
click at [1196, 169] on button "Filter by category" at bounding box center [1192, 169] width 145 height 18
click at [1231, 209] on span "Apply" at bounding box center [1230, 205] width 15 height 9
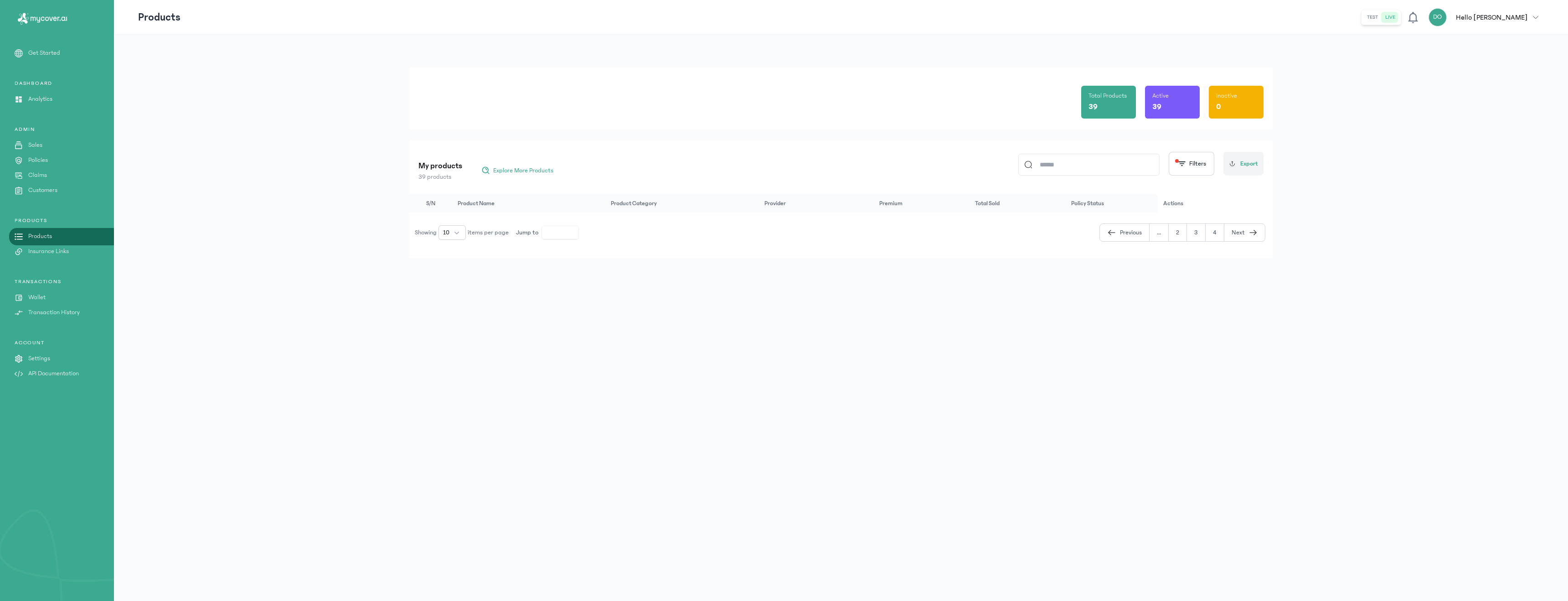
click at [1160, 232] on button "..." at bounding box center [1159, 233] width 19 height 17
click at [1177, 233] on button "2" at bounding box center [1178, 233] width 18 height 17
click at [1135, 543] on button "1" at bounding box center [1140, 544] width 18 height 17
click at [1183, 234] on button "View details" at bounding box center [1187, 231] width 30 height 9
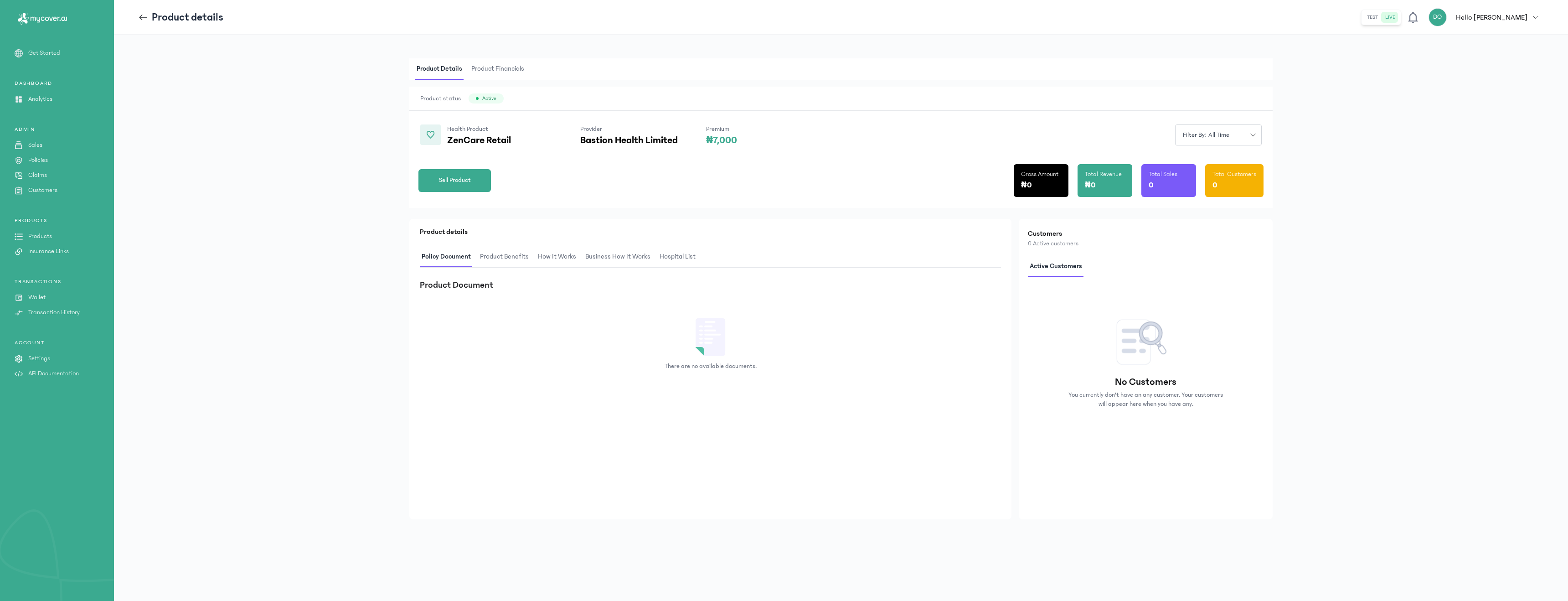
click at [675, 259] on span "hospital List" at bounding box center [677, 256] width 40 height 21
click at [868, 290] on span "Select state" at bounding box center [852, 289] width 33 height 9
click at [864, 309] on input "text" at bounding box center [866, 311] width 68 height 15
type input "***"
click at [958, 286] on span "Select health provider type" at bounding box center [948, 289] width 73 height 9
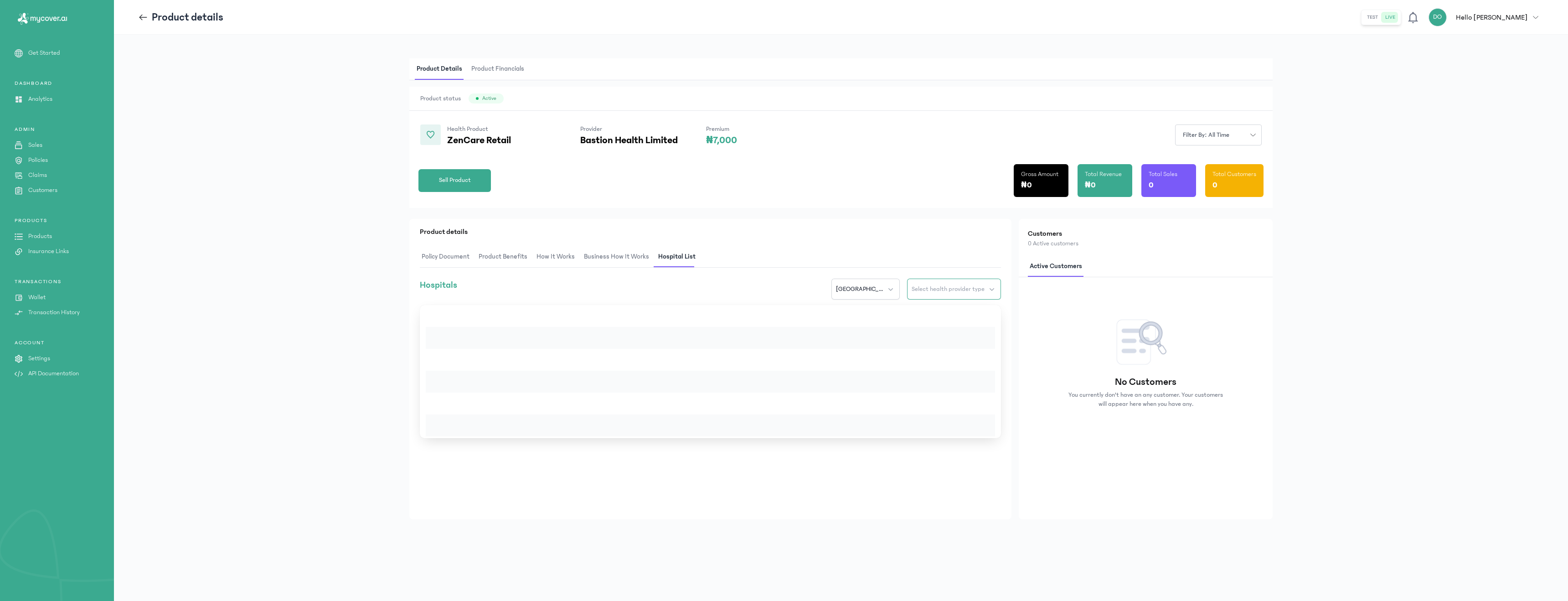
click at [961, 286] on span "Select health provider type" at bounding box center [948, 289] width 73 height 9
click at [954, 295] on button "Select health provider type" at bounding box center [954, 289] width 94 height 21
click at [489, 63] on span "Product Financials" at bounding box center [497, 69] width 57 height 21
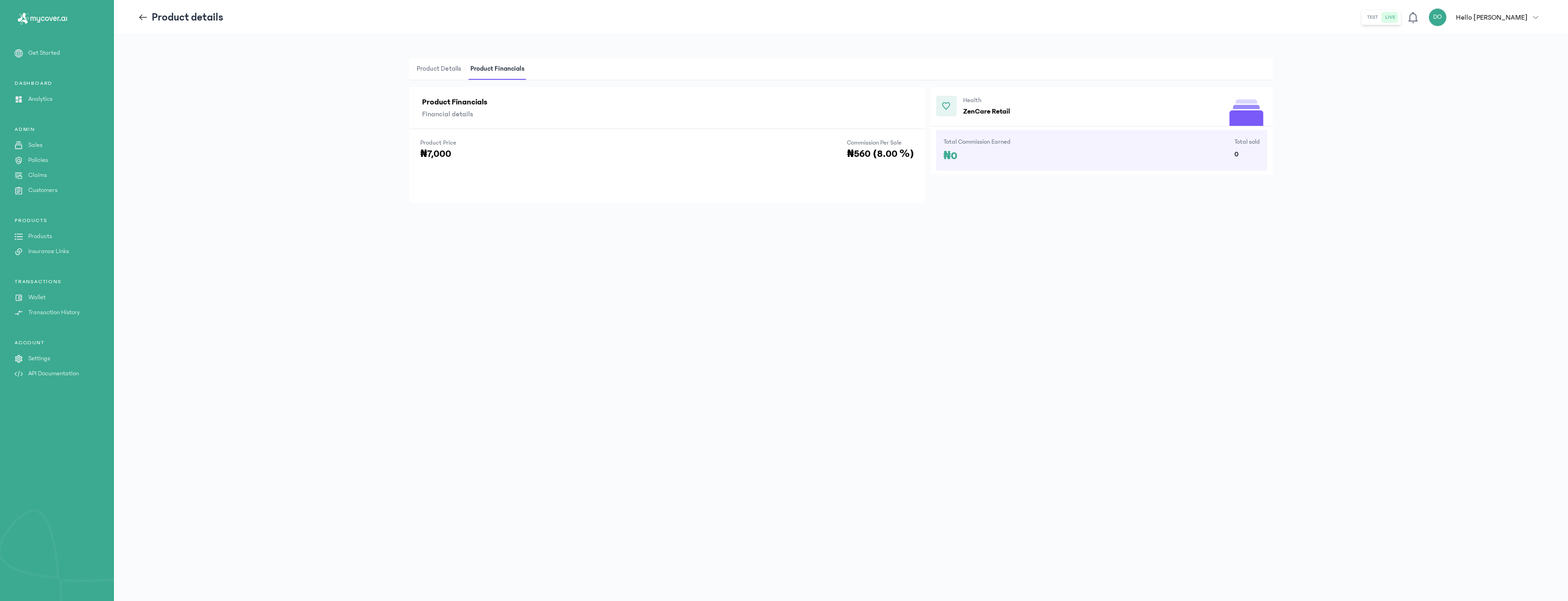
click at [447, 71] on span "Product Details" at bounding box center [438, 69] width 48 height 21
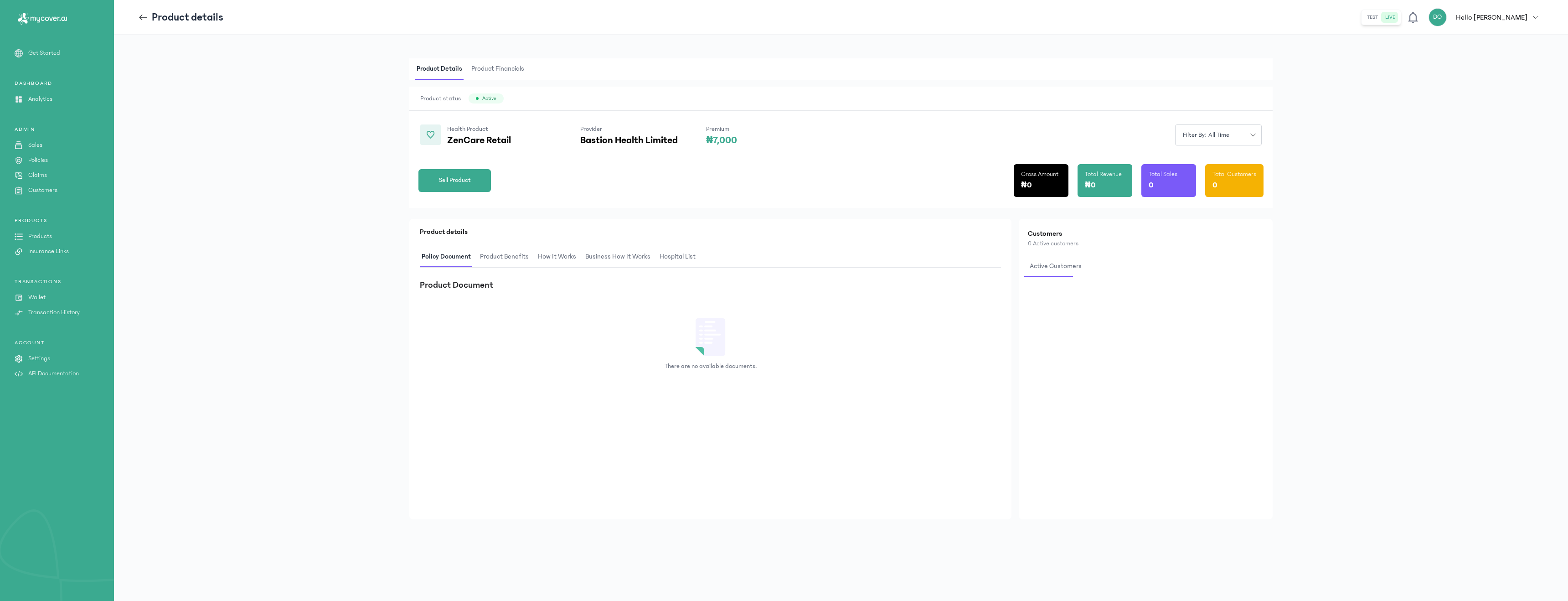
click at [489, 257] on span "Product Benefits" at bounding box center [505, 256] width 52 height 21
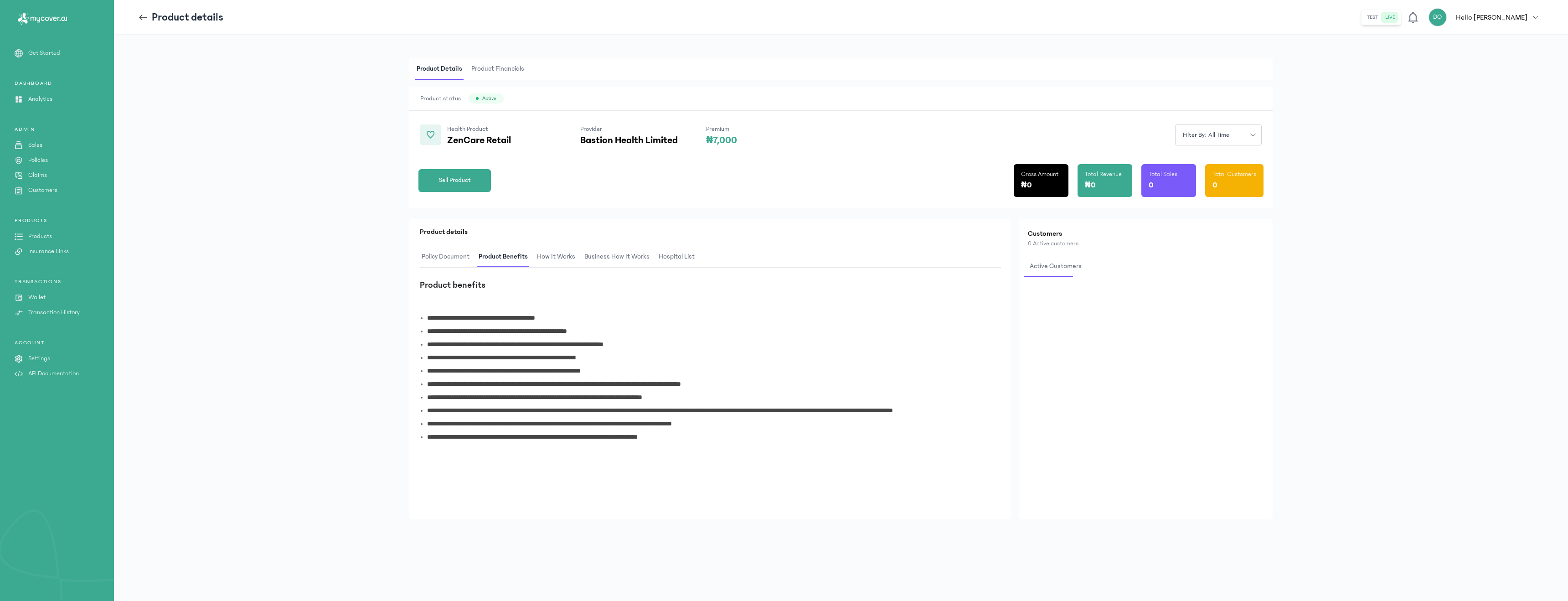
click at [556, 257] on span "How It Works" at bounding box center [556, 256] width 42 height 21
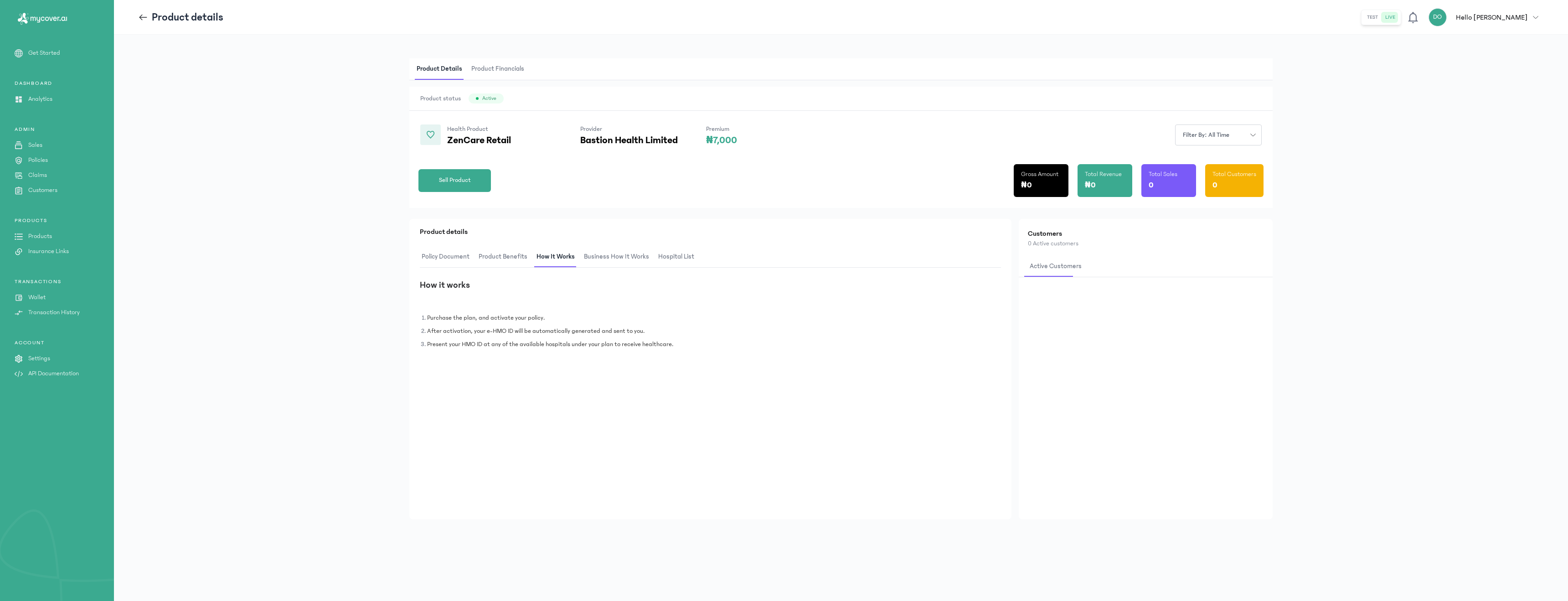
click at [617, 256] on span "Business How It Works" at bounding box center [616, 256] width 69 height 21
click at [679, 261] on span "hospital List" at bounding box center [676, 256] width 40 height 21
click at [466, 263] on span "Policy Document" at bounding box center [446, 256] width 52 height 21
click at [32, 147] on p "Sales" at bounding box center [35, 146] width 14 height 10
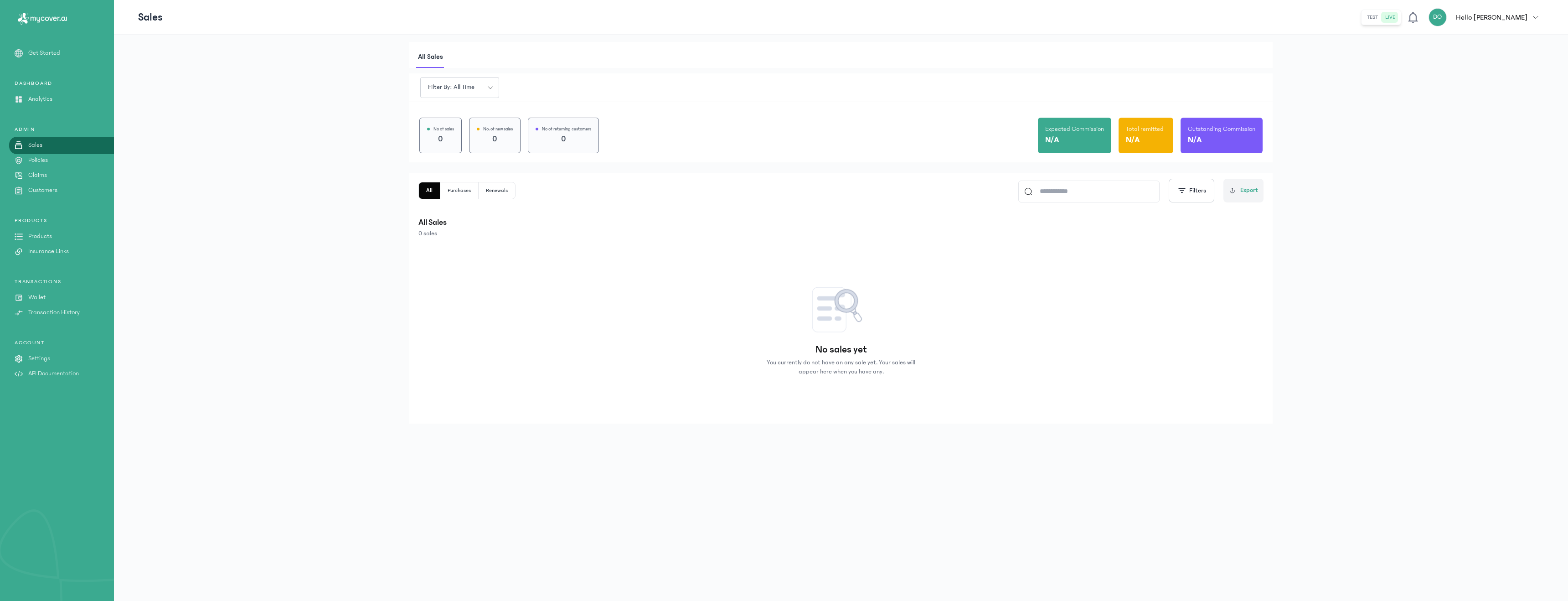
click at [49, 175] on link "Claims" at bounding box center [57, 175] width 114 height 10
